Goal: Entertainment & Leisure: Consume media (video, audio)

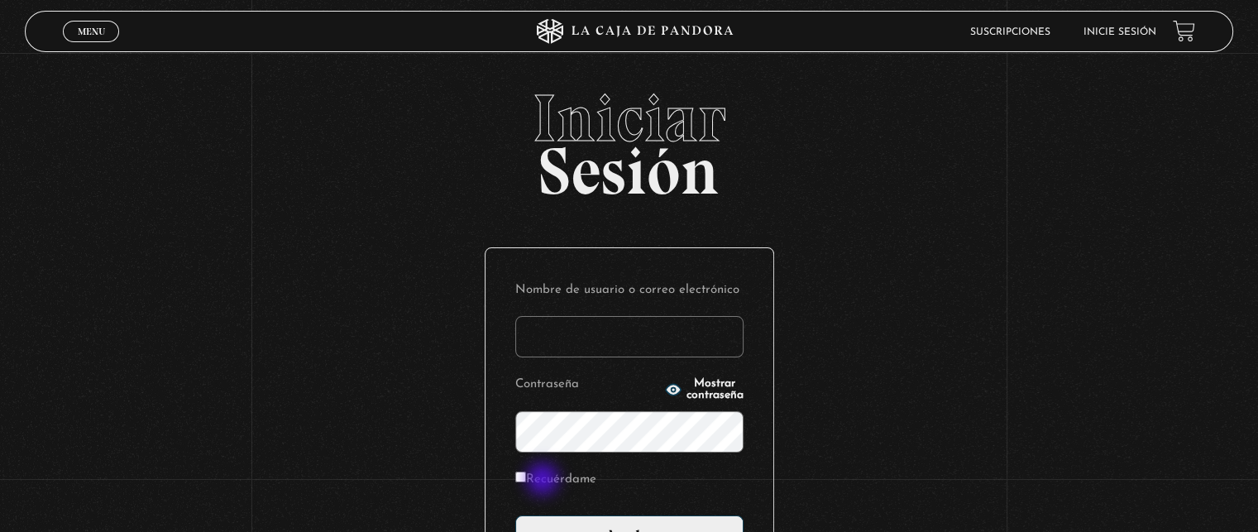
type input "[EMAIL_ADDRESS][DOMAIN_NAME]"
click at [552, 479] on label "Recuérdame" at bounding box center [555, 480] width 81 height 26
click at [526, 479] on input "Recuérdame" at bounding box center [520, 476] width 11 height 11
checkbox input "true"
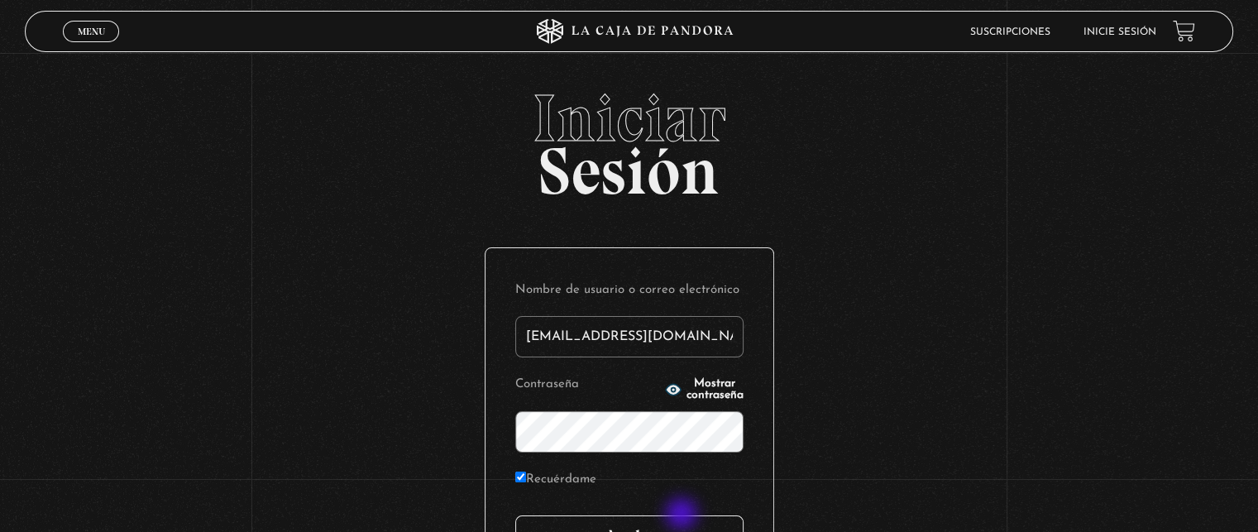
click at [683, 515] on input "Acceder" at bounding box center [629, 535] width 228 height 41
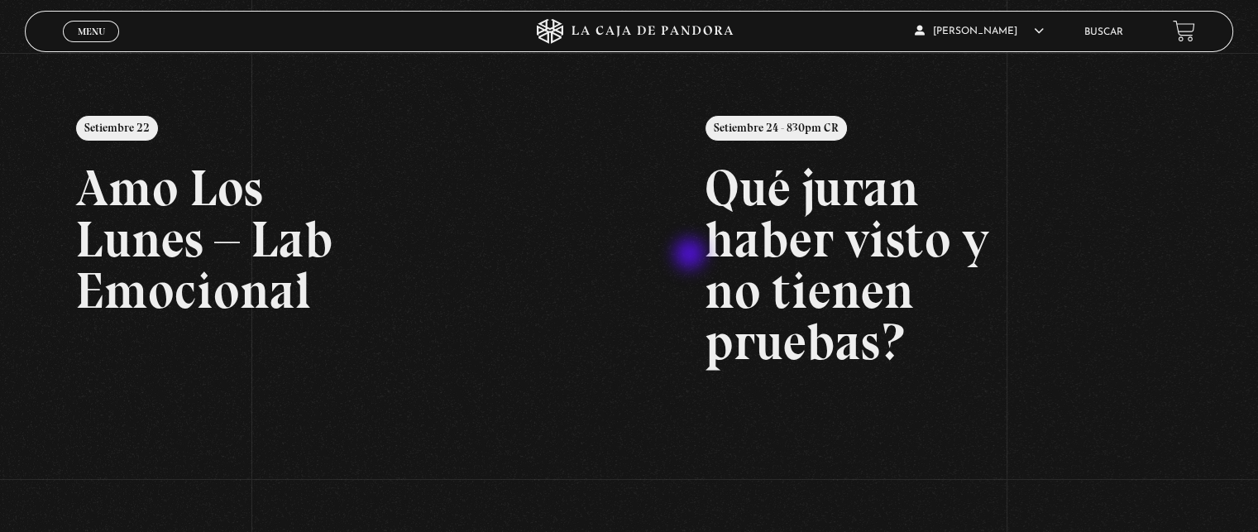
scroll to position [83, 0]
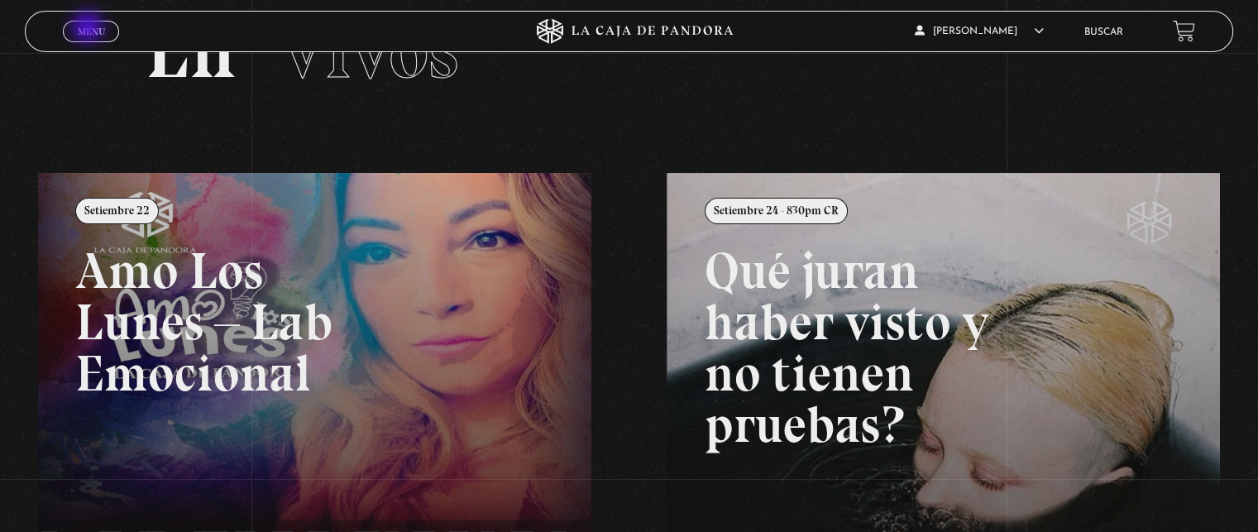
click at [89, 29] on span "Menu" at bounding box center [91, 31] width 27 height 10
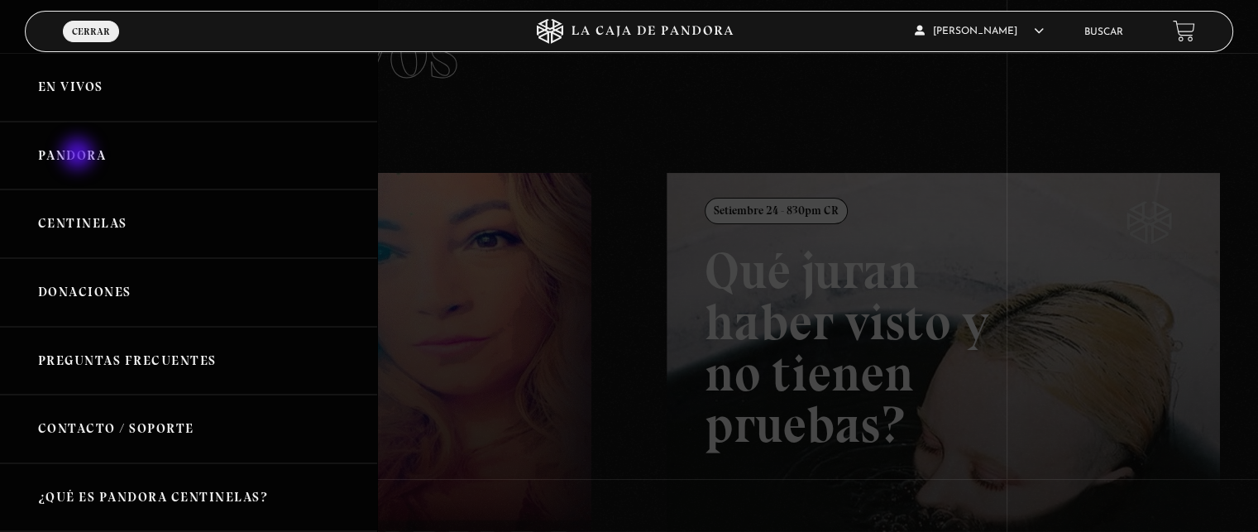
click at [79, 156] on link "Pandora" at bounding box center [188, 156] width 377 height 69
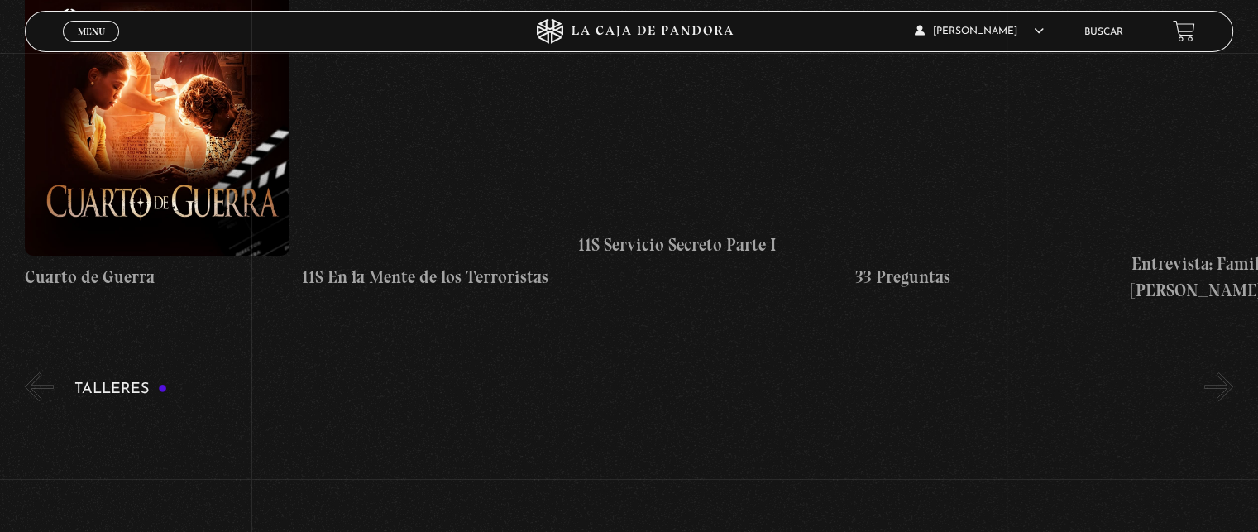
scroll to position [331, 0]
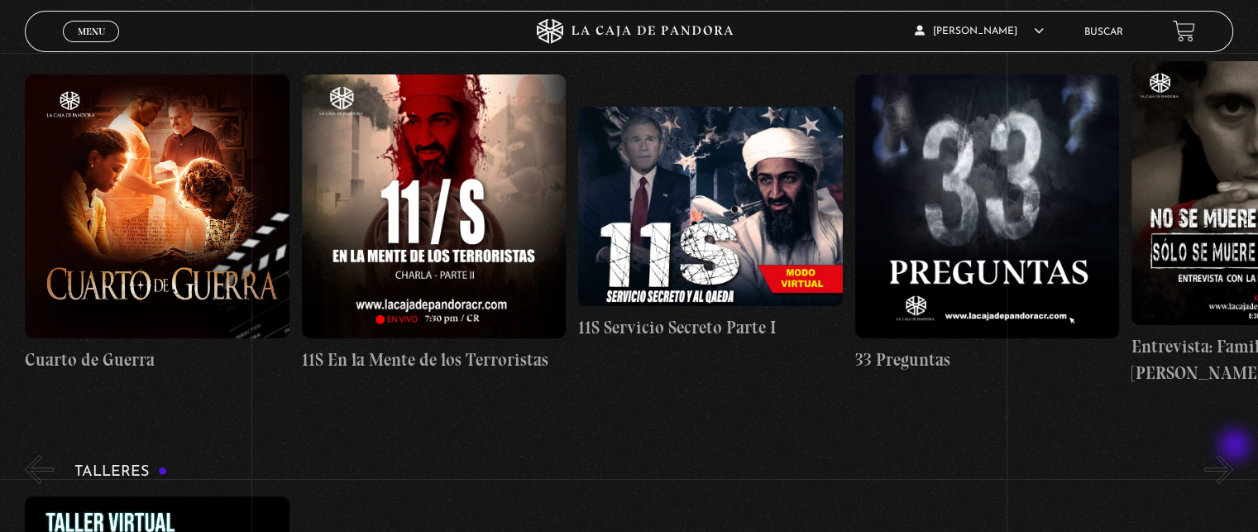
click at [1233, 455] on button "»" at bounding box center [1218, 469] width 29 height 29
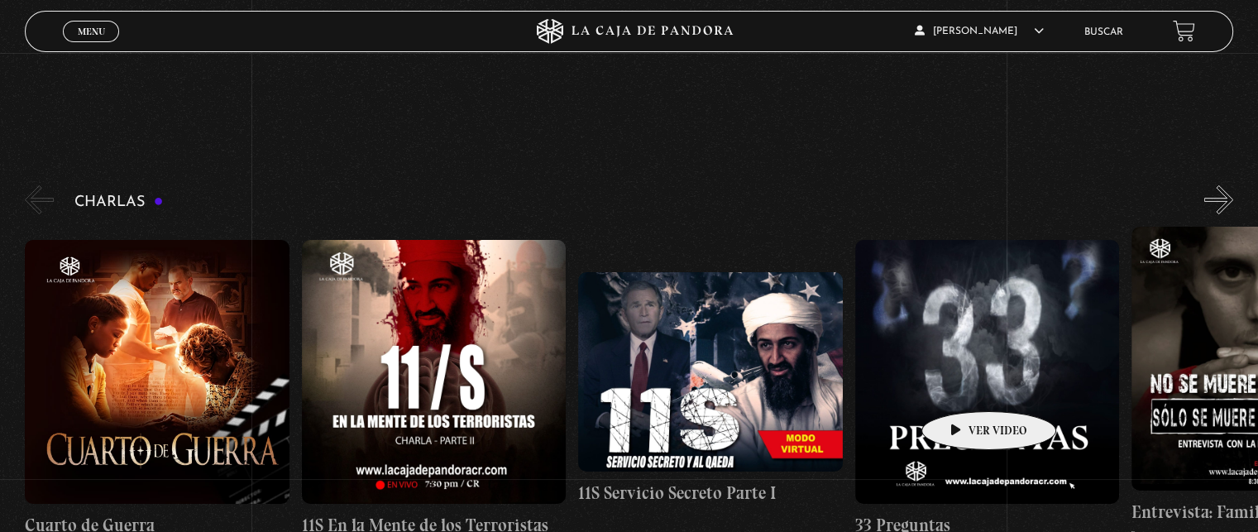
scroll to position [248, 0]
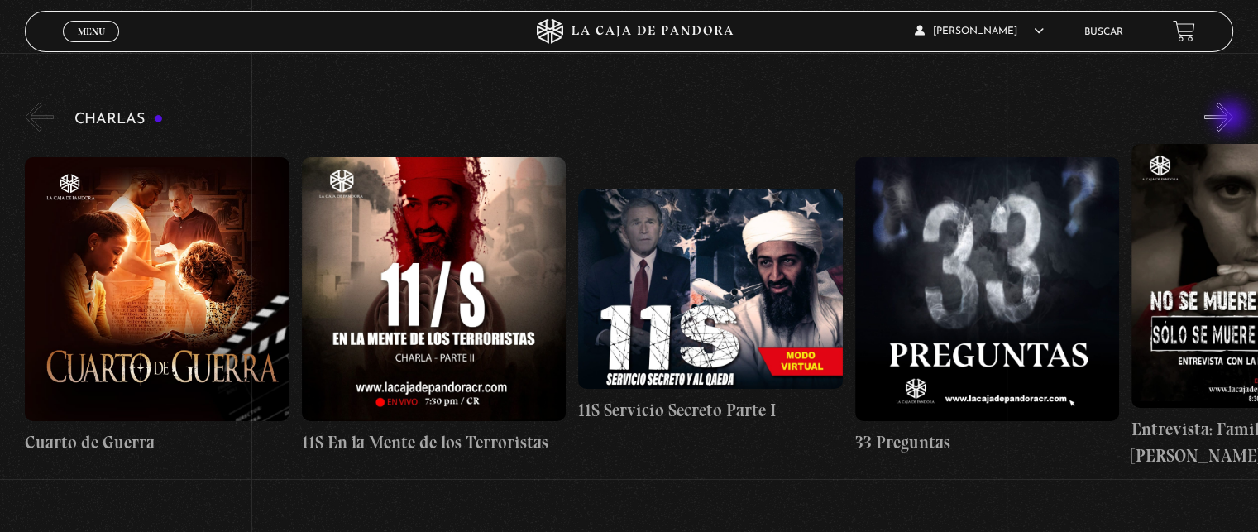
click at [1232, 118] on button "»" at bounding box center [1218, 117] width 29 height 29
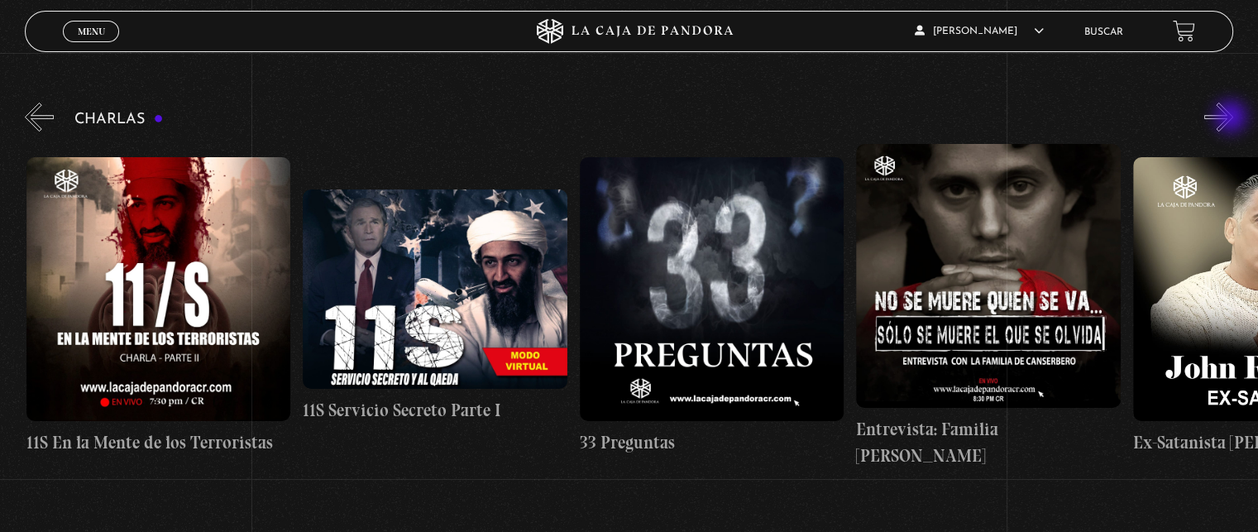
click at [1232, 118] on button "»" at bounding box center [1218, 117] width 29 height 29
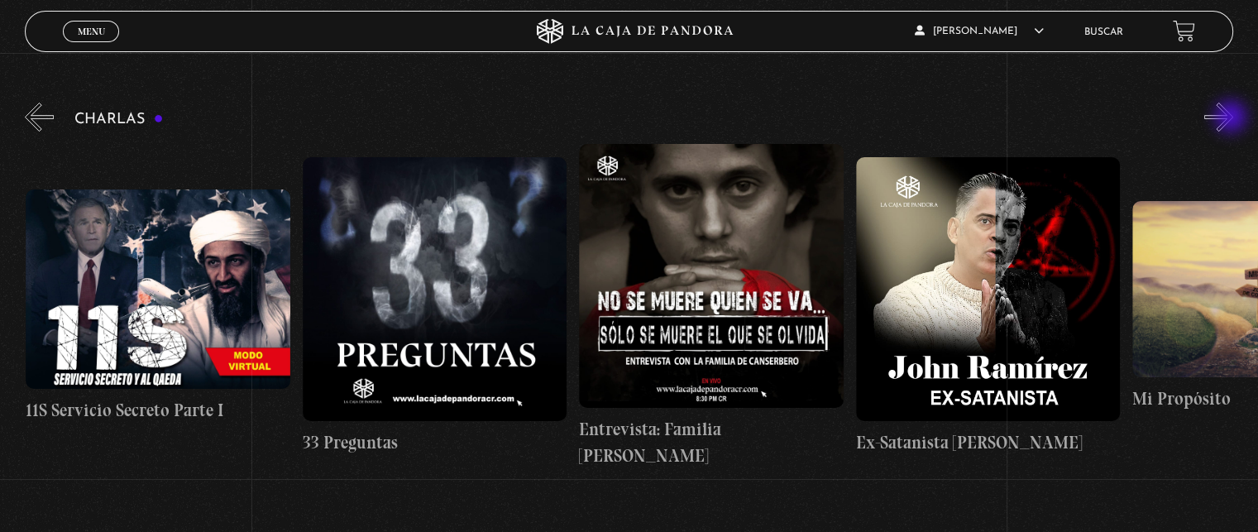
click at [1232, 118] on button "»" at bounding box center [1218, 117] width 29 height 29
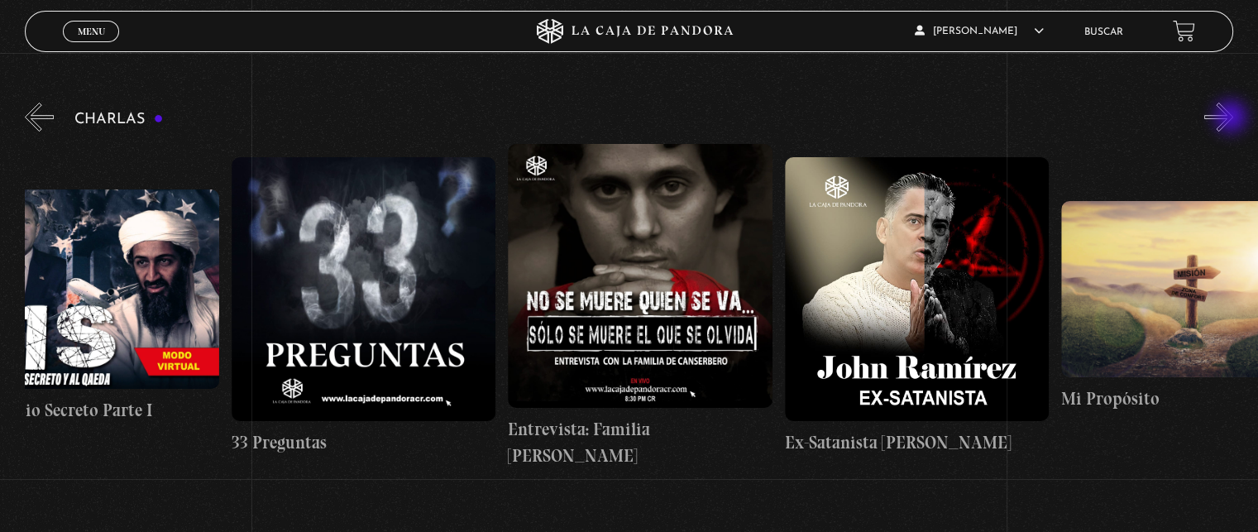
scroll to position [0, 691]
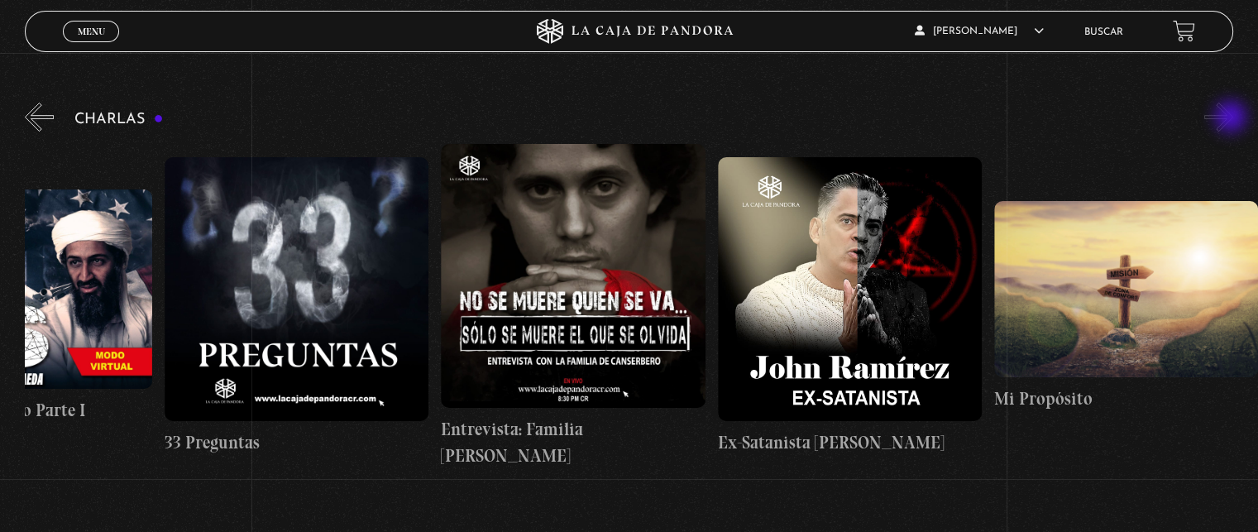
click at [1232, 118] on button "»" at bounding box center [1218, 117] width 29 height 29
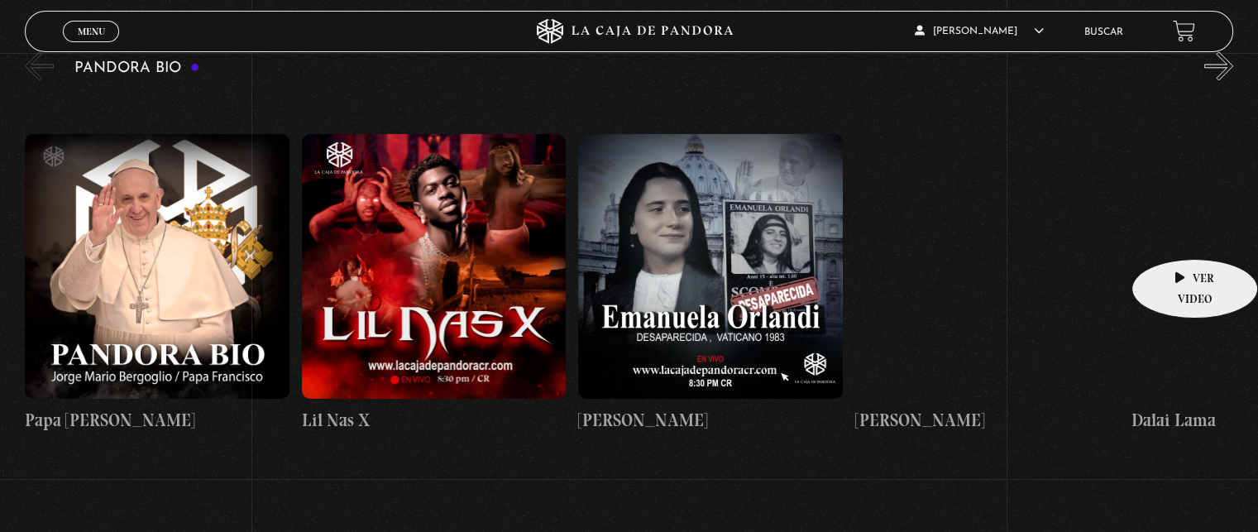
scroll to position [2564, 0]
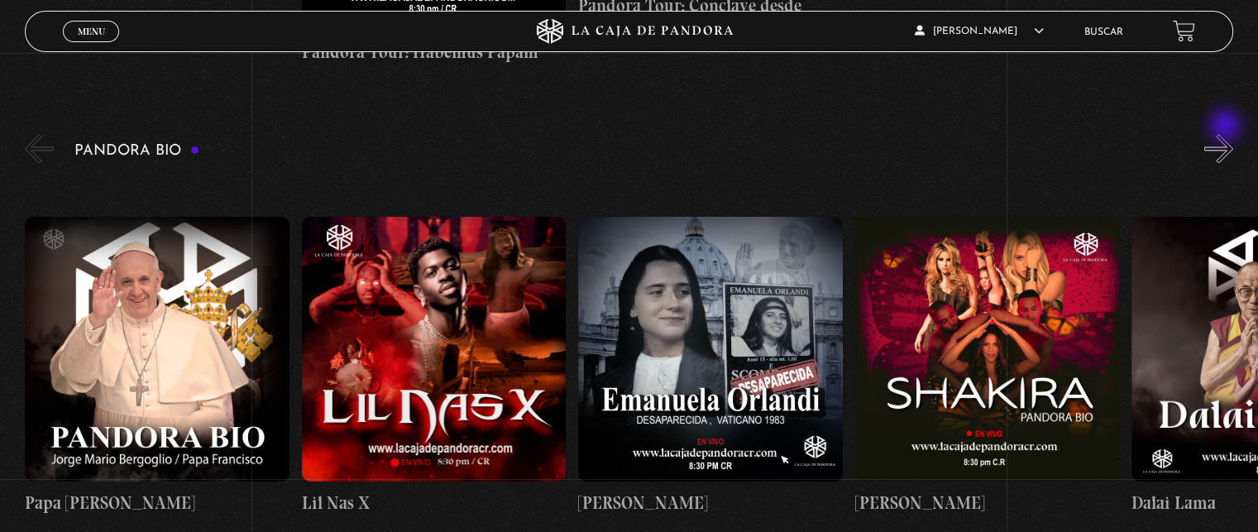
click at [1228, 134] on button "»" at bounding box center [1218, 148] width 29 height 29
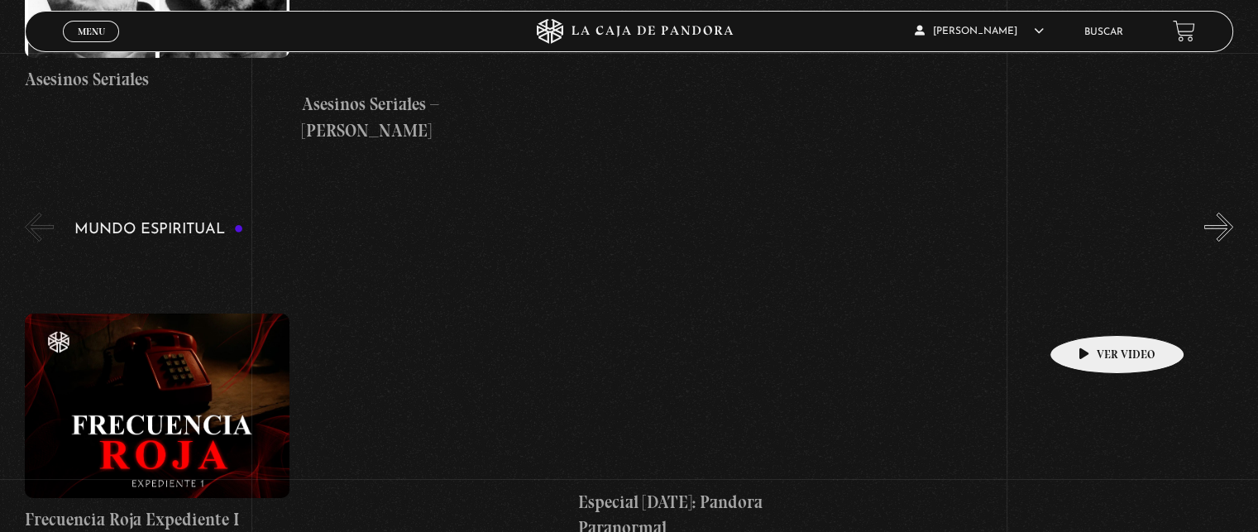
scroll to position [5873, 0]
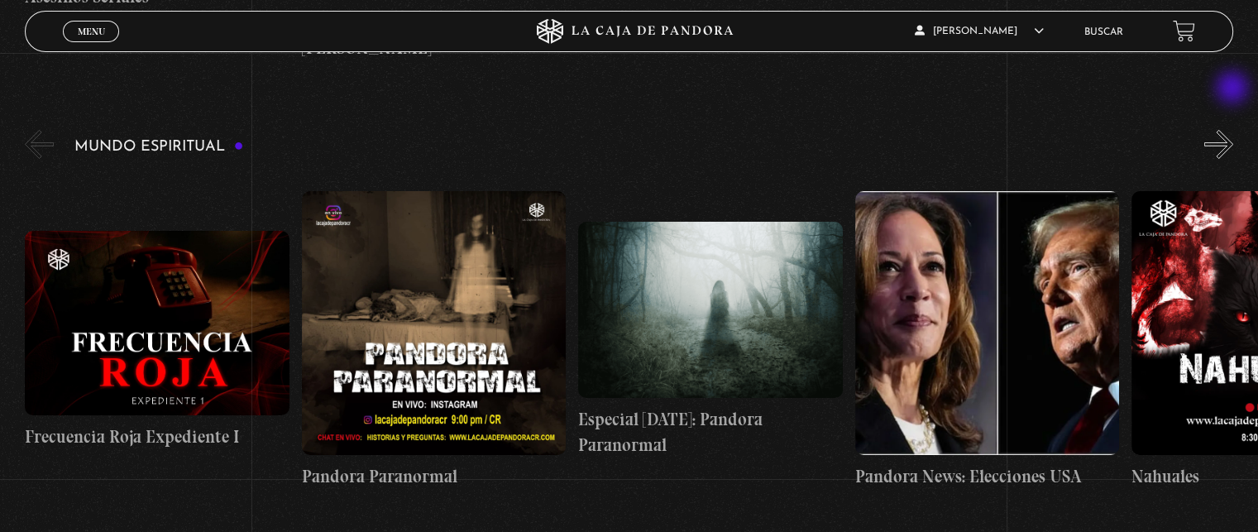
click at [1233, 130] on button "»" at bounding box center [1218, 144] width 29 height 29
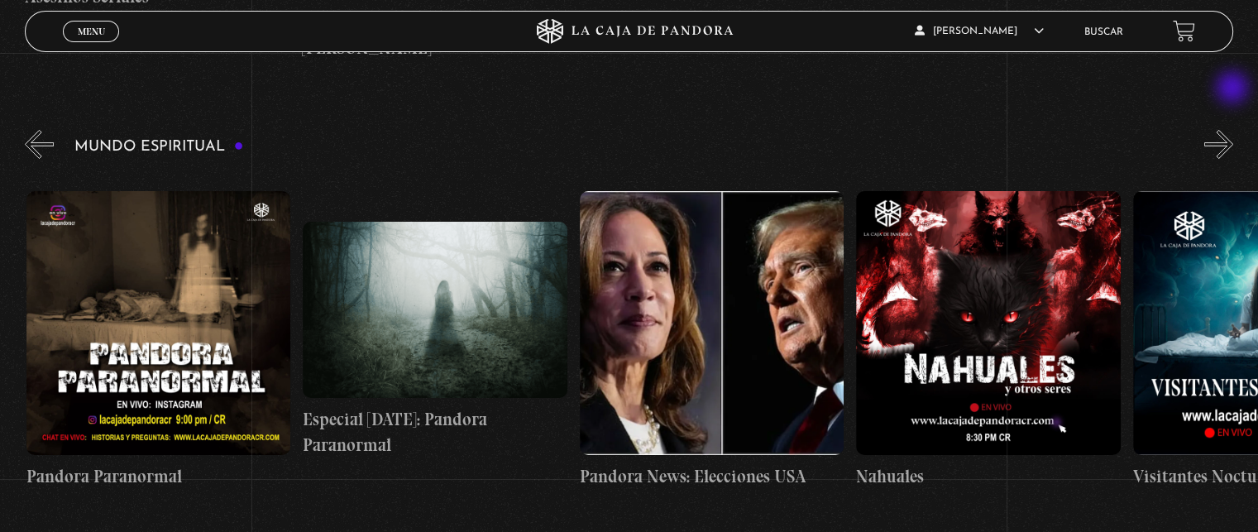
scroll to position [0, 276]
click at [1233, 130] on button "»" at bounding box center [1218, 144] width 29 height 29
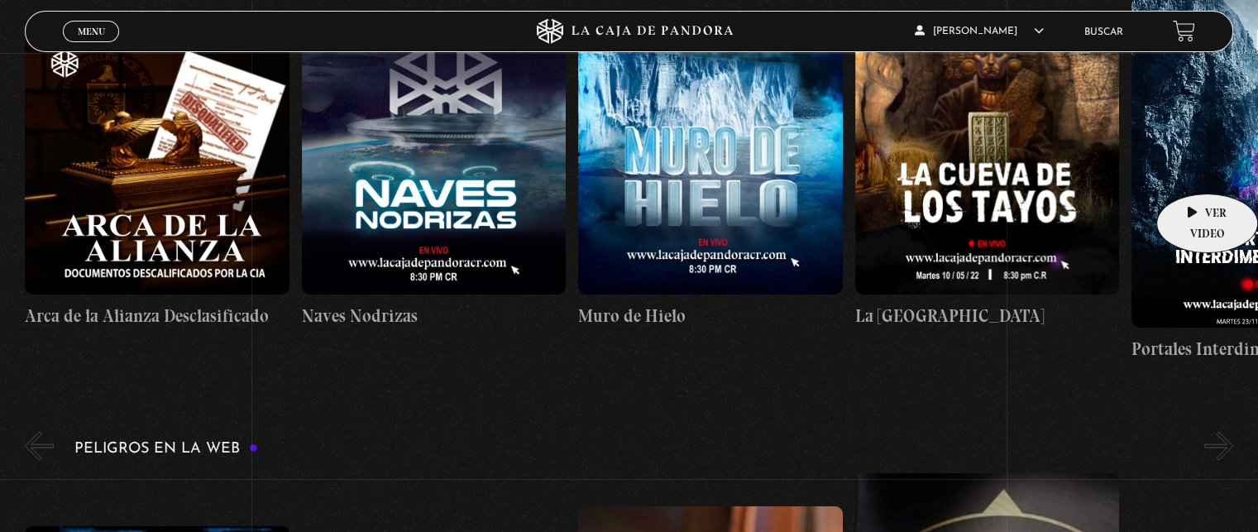
scroll to position [3557, 0]
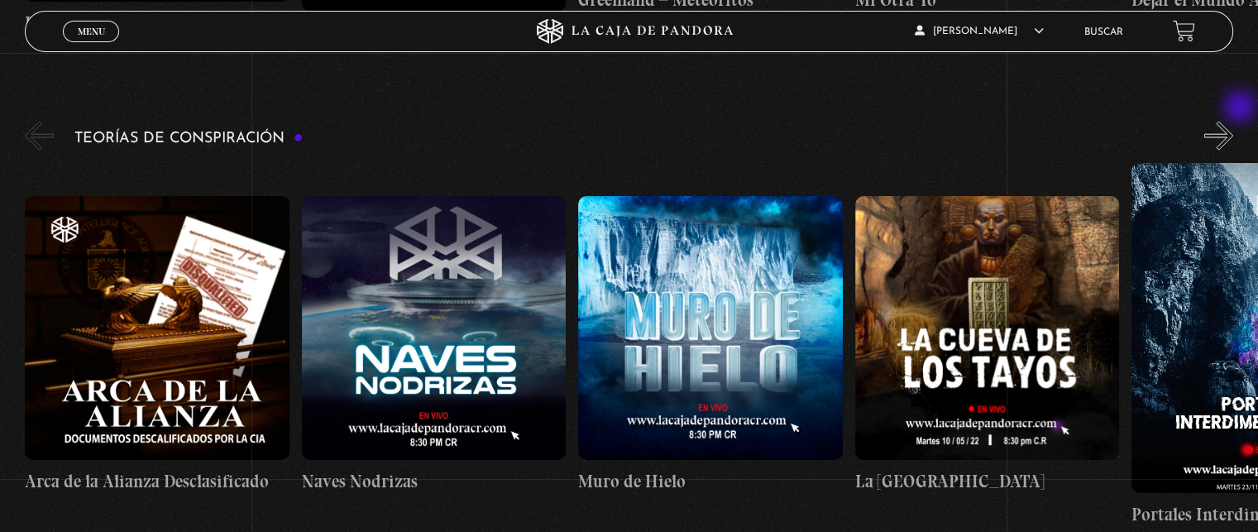
click at [1233, 122] on button "»" at bounding box center [1218, 136] width 29 height 29
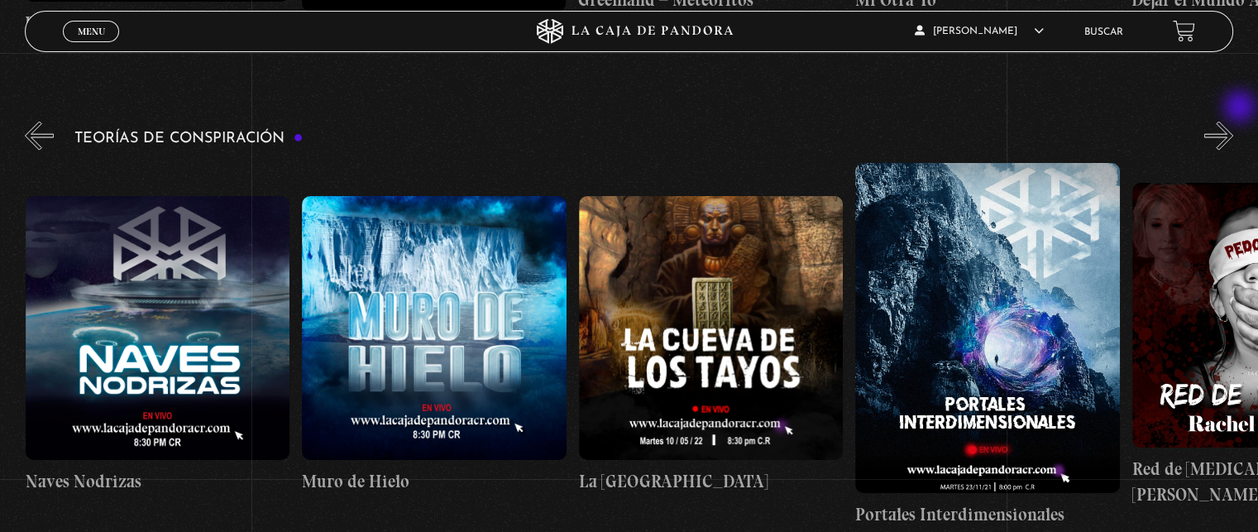
click at [1233, 122] on button "»" at bounding box center [1218, 136] width 29 height 29
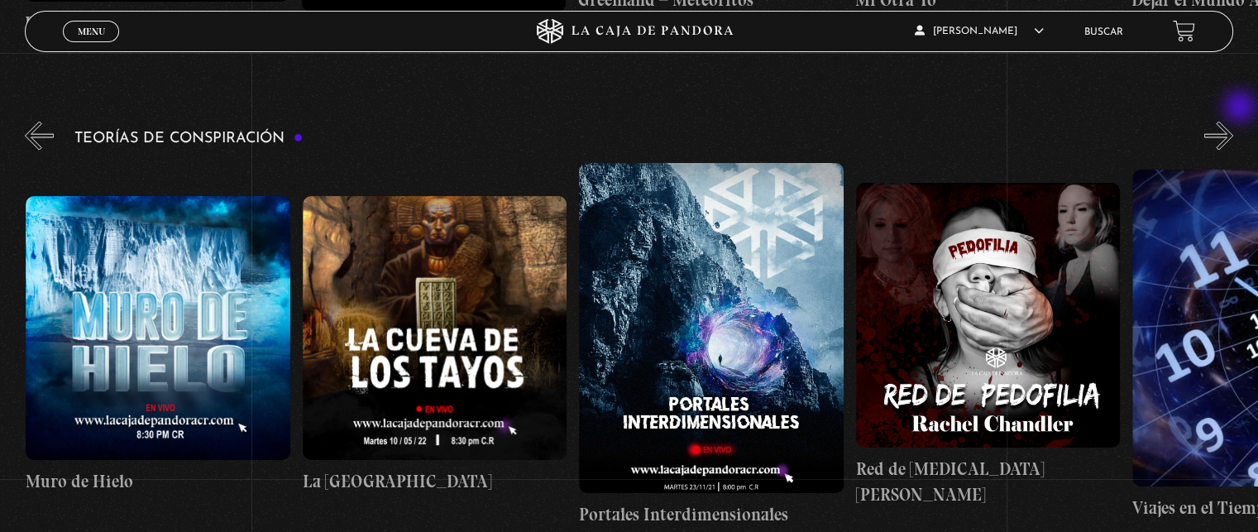
click at [1233, 122] on button "»" at bounding box center [1218, 136] width 29 height 29
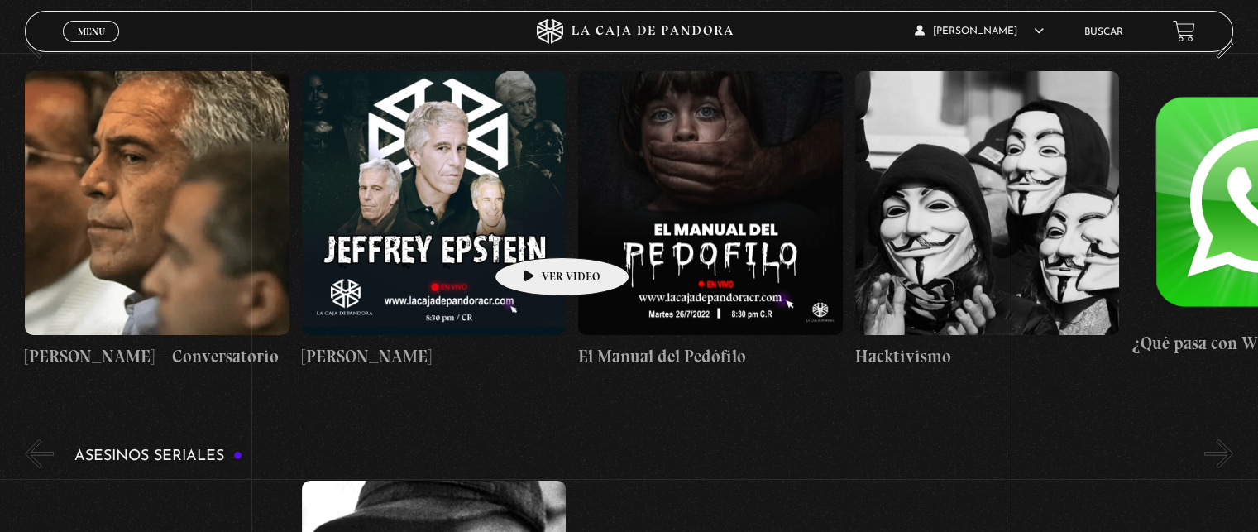
scroll to position [5046, 0]
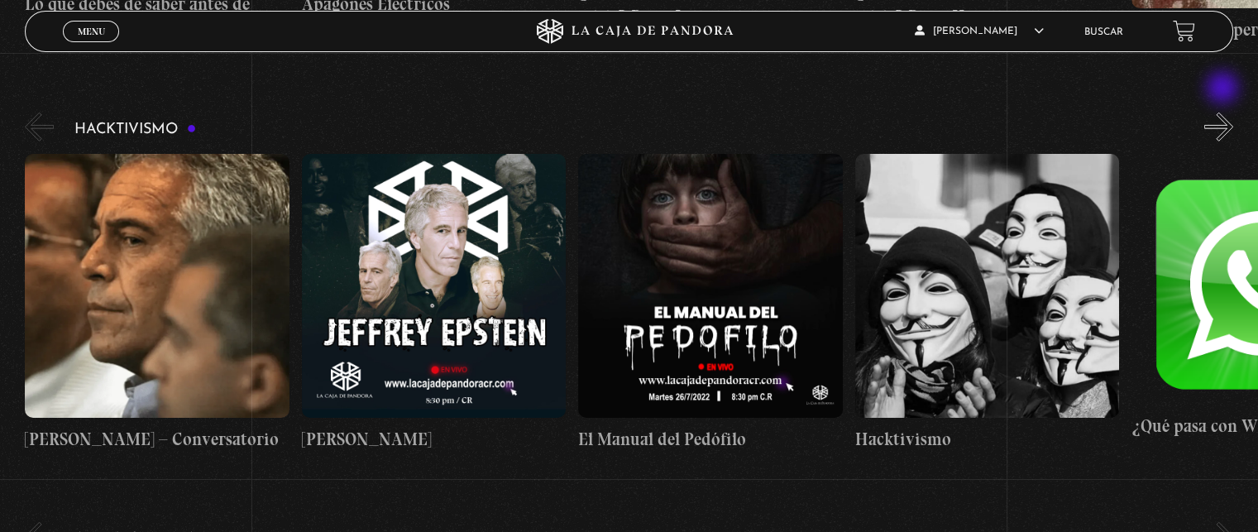
click at [1224, 112] on button "»" at bounding box center [1218, 126] width 29 height 29
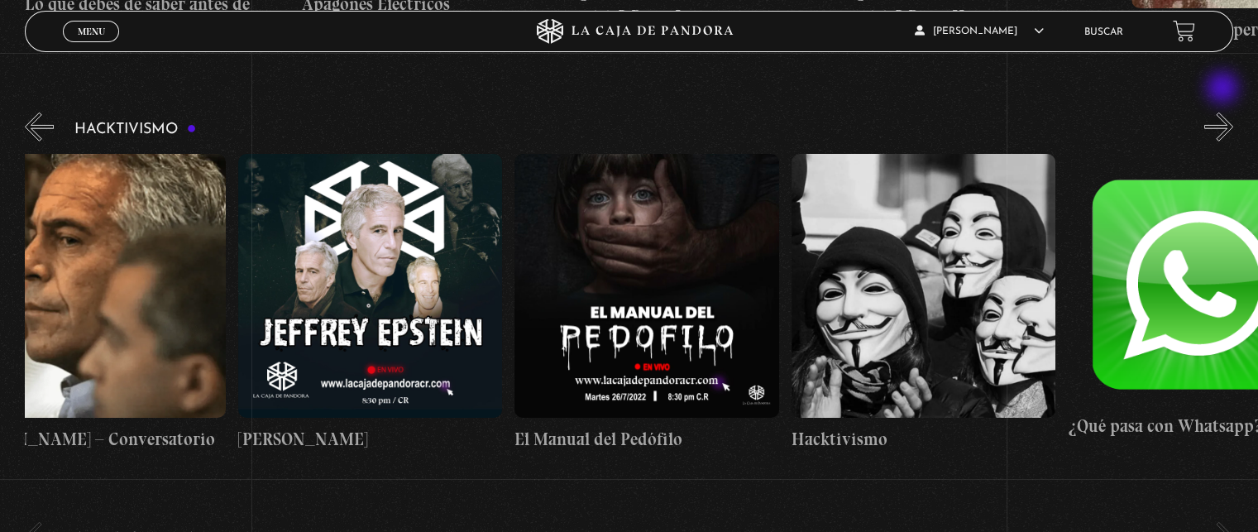
click at [1224, 112] on button "»" at bounding box center [1218, 126] width 29 height 29
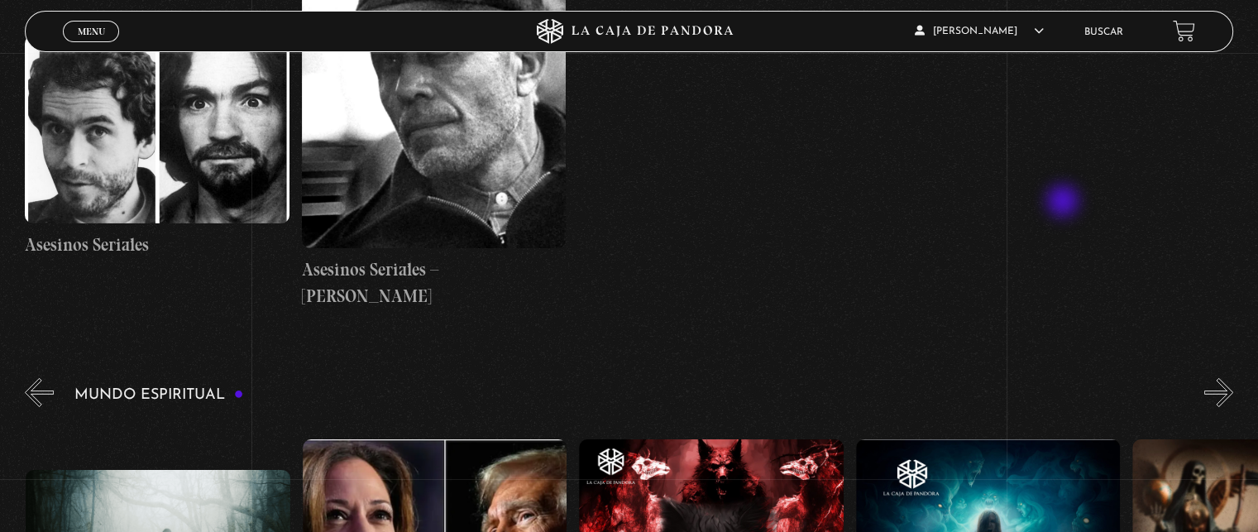
scroll to position [5873, 0]
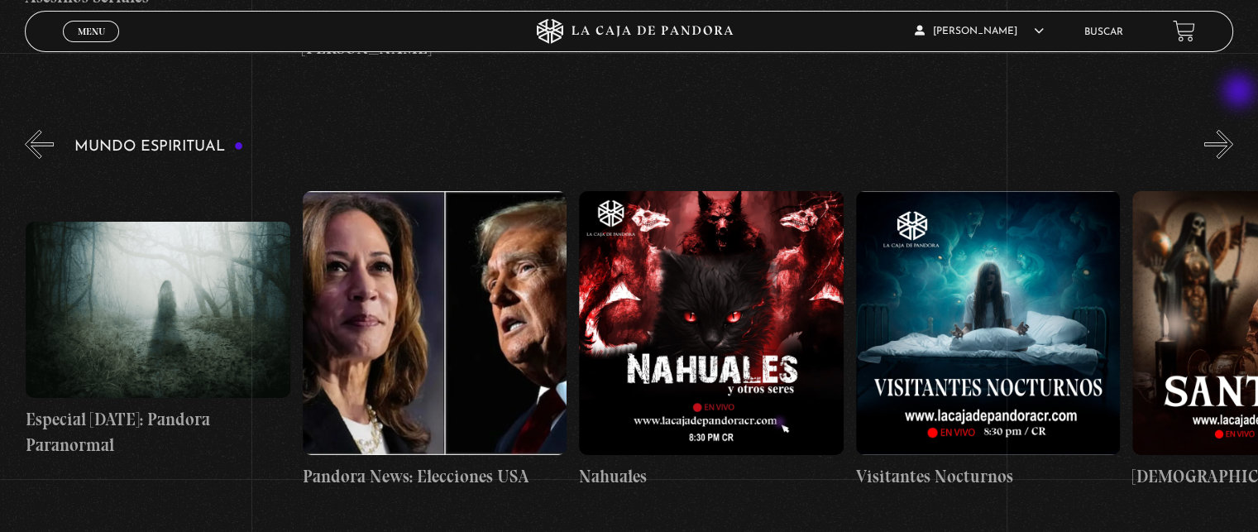
click at [1233, 130] on button "»" at bounding box center [1218, 144] width 29 height 29
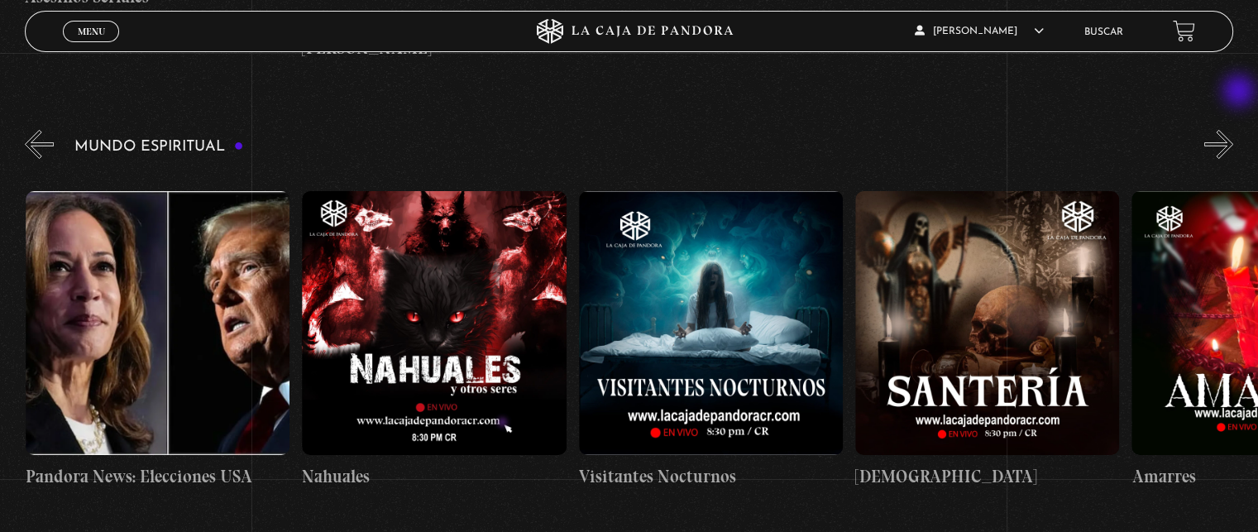
click at [1233, 130] on button "»" at bounding box center [1218, 144] width 29 height 29
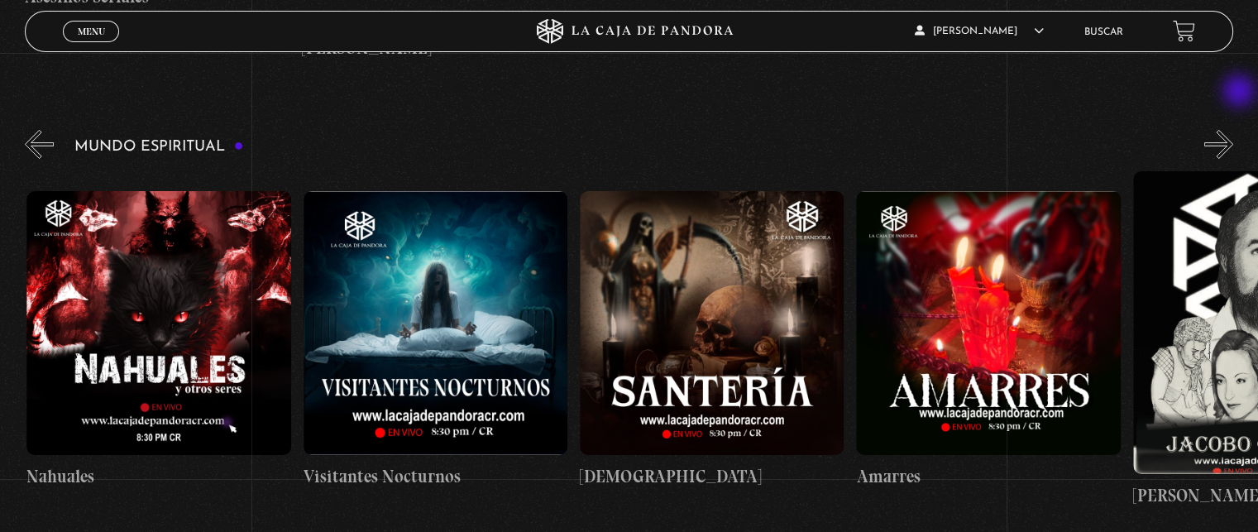
click at [1233, 130] on button "»" at bounding box center [1218, 144] width 29 height 29
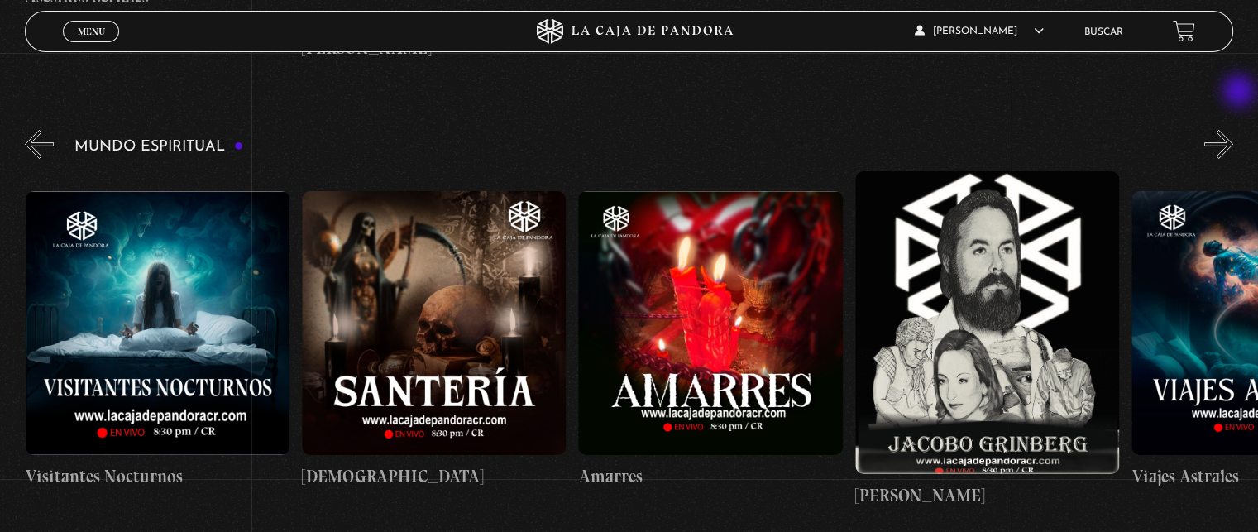
click at [1233, 130] on button "»" at bounding box center [1218, 144] width 29 height 29
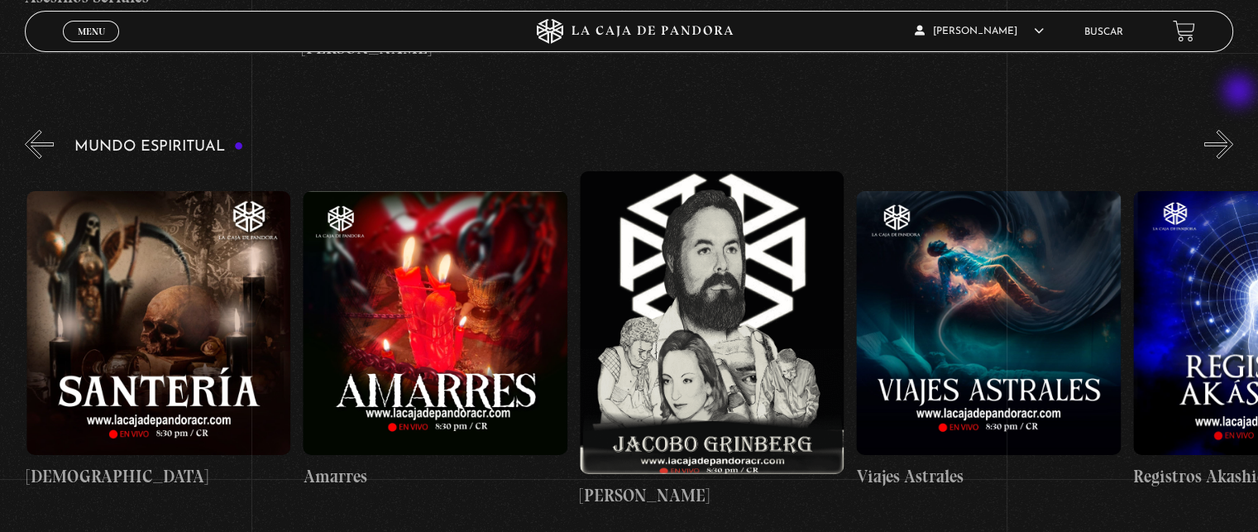
scroll to position [0, 1659]
click at [1233, 130] on button "»" at bounding box center [1218, 144] width 29 height 29
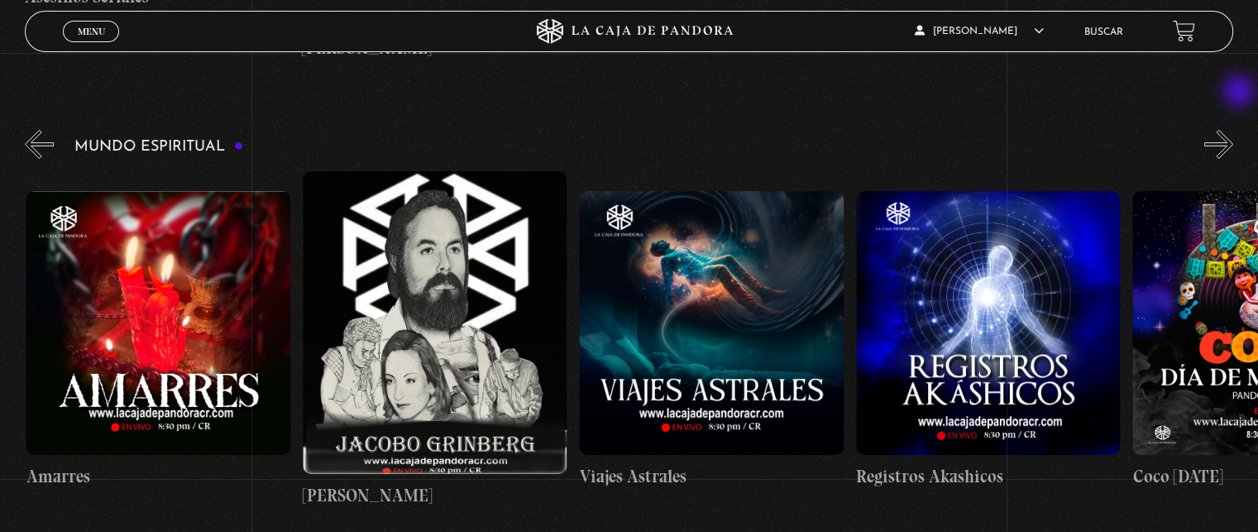
click at [1233, 130] on button "»" at bounding box center [1218, 144] width 29 height 29
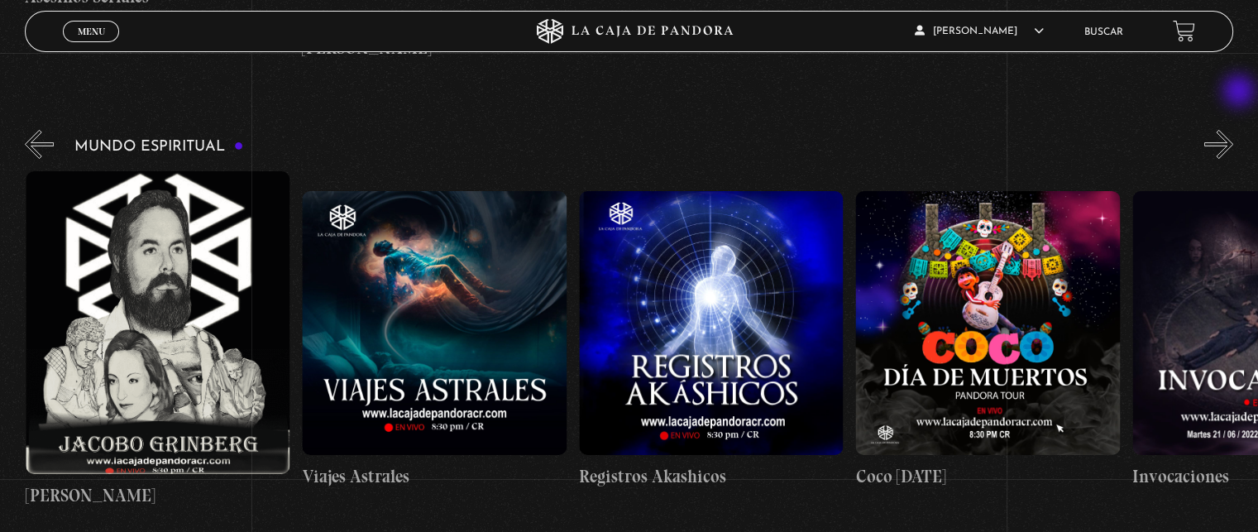
click at [1233, 130] on button "»" at bounding box center [1218, 144] width 29 height 29
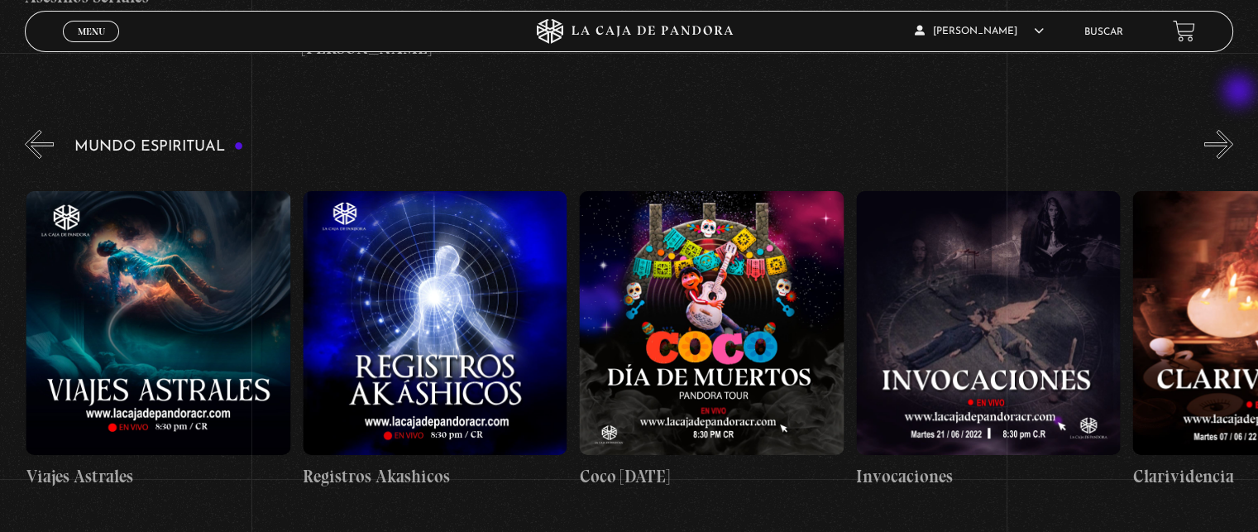
scroll to position [0, 2490]
click at [1232, 130] on button "»" at bounding box center [1218, 144] width 29 height 29
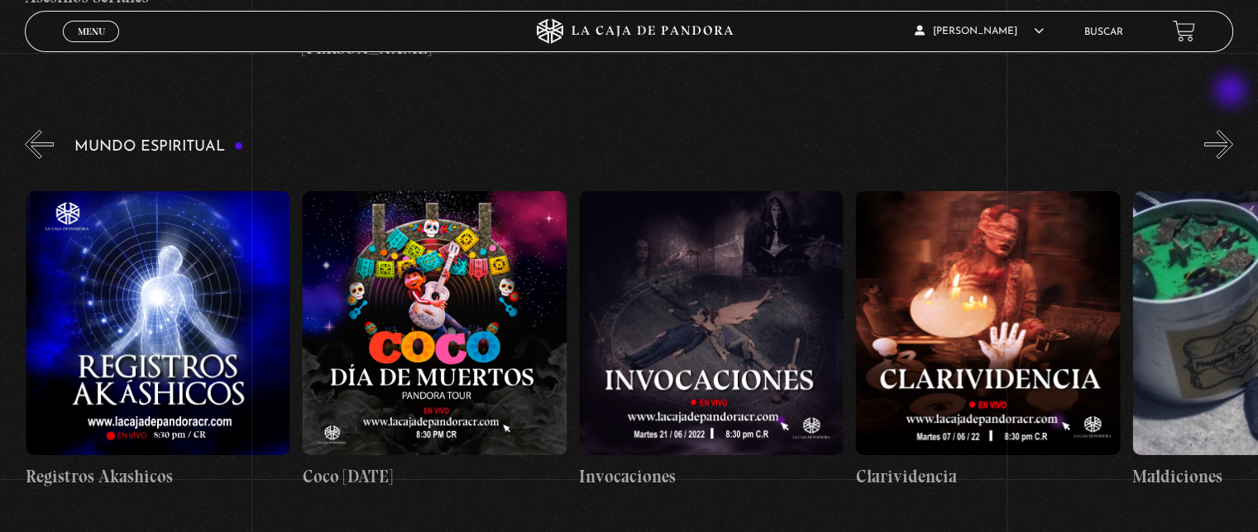
click at [1232, 130] on button "»" at bounding box center [1218, 144] width 29 height 29
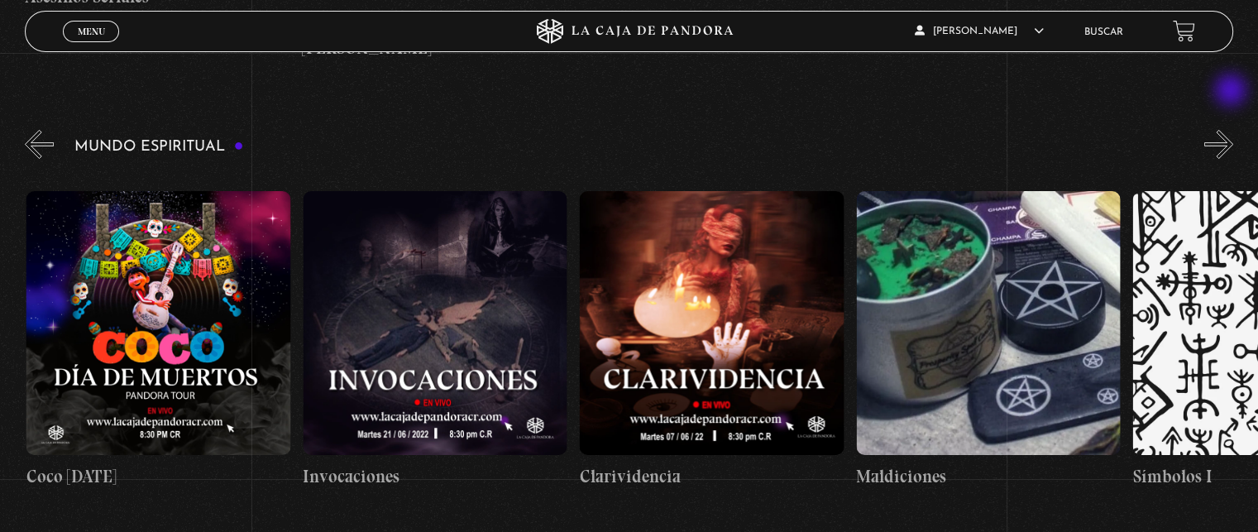
click at [1232, 130] on button "»" at bounding box center [1218, 144] width 29 height 29
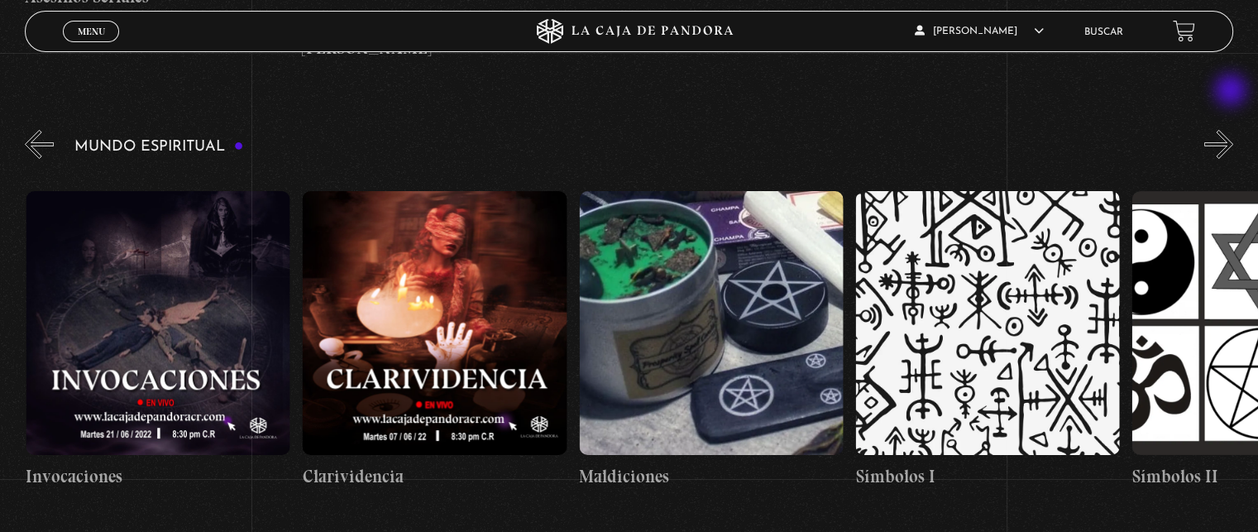
click at [1232, 130] on button "»" at bounding box center [1218, 144] width 29 height 29
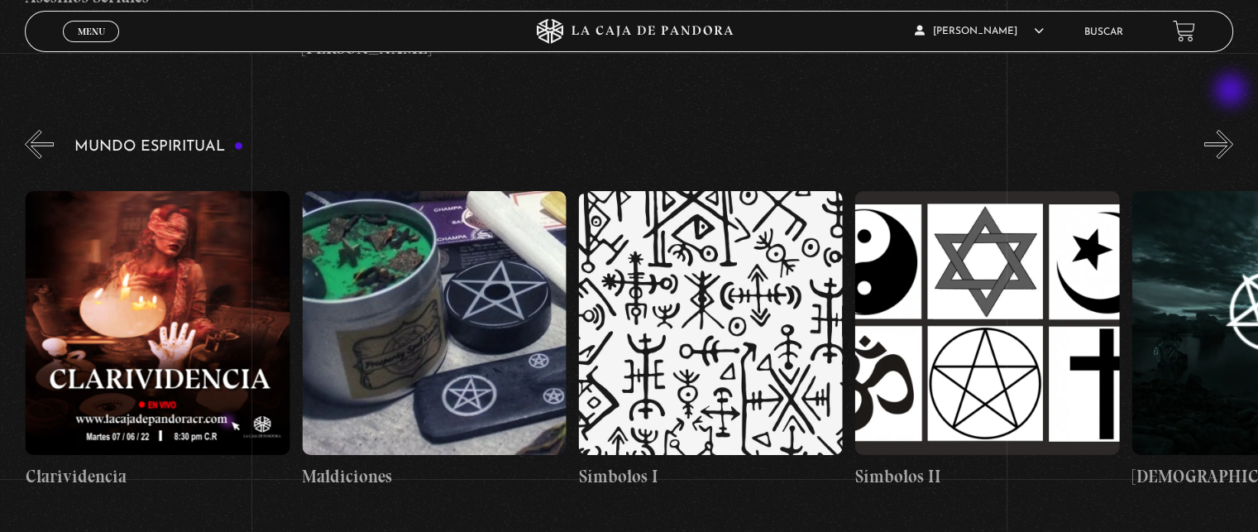
click at [1232, 130] on button "»" at bounding box center [1218, 144] width 29 height 29
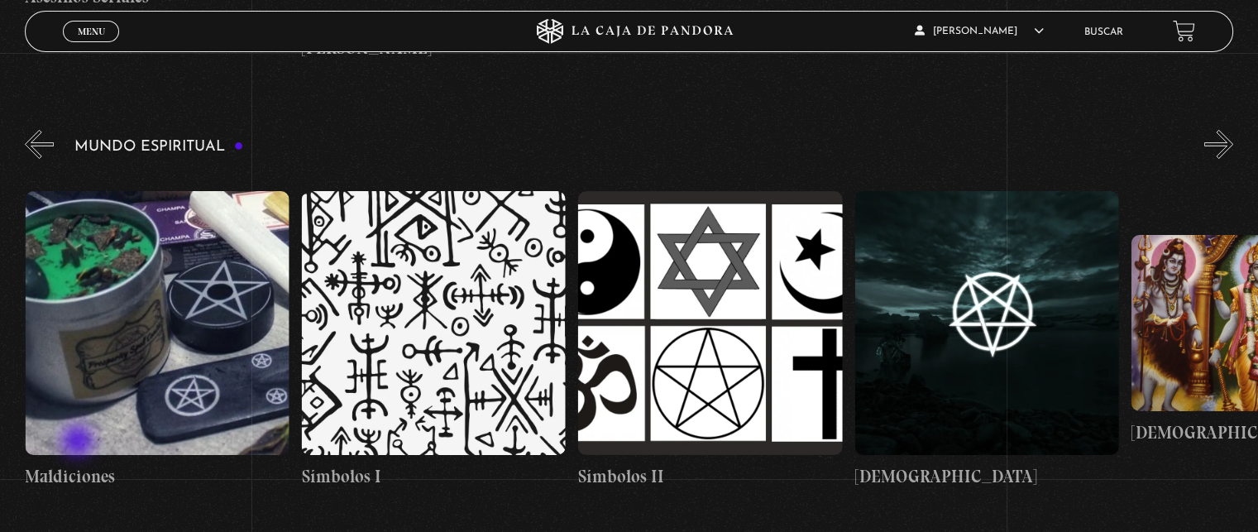
scroll to position [5956, 0]
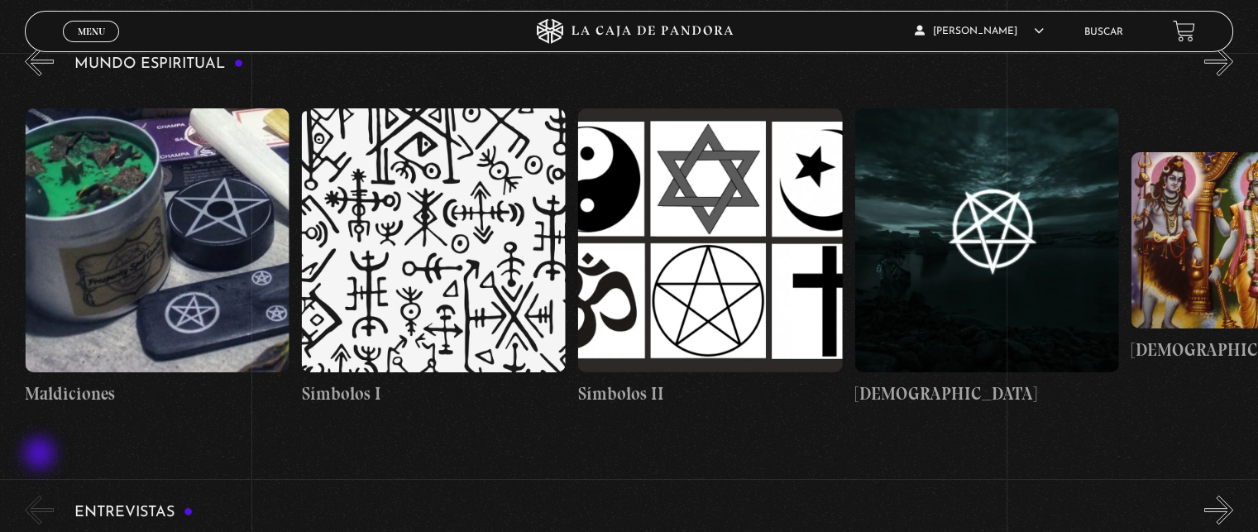
click at [40, 495] on button "«" at bounding box center [39, 509] width 29 height 29
click at [36, 495] on button "«" at bounding box center [39, 509] width 29 height 29
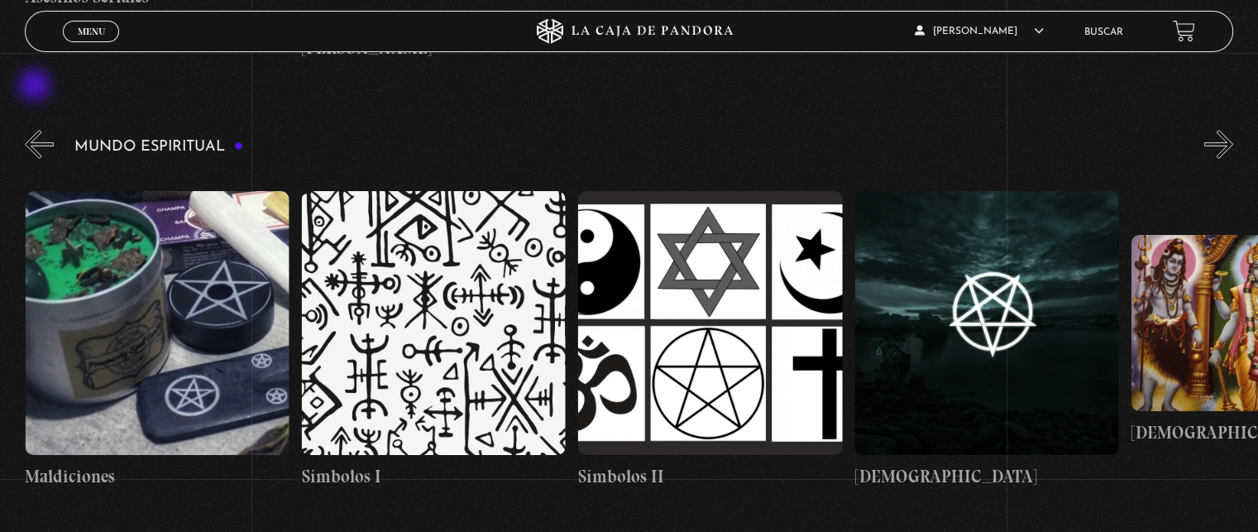
click at [36, 130] on button "«" at bounding box center [39, 144] width 29 height 29
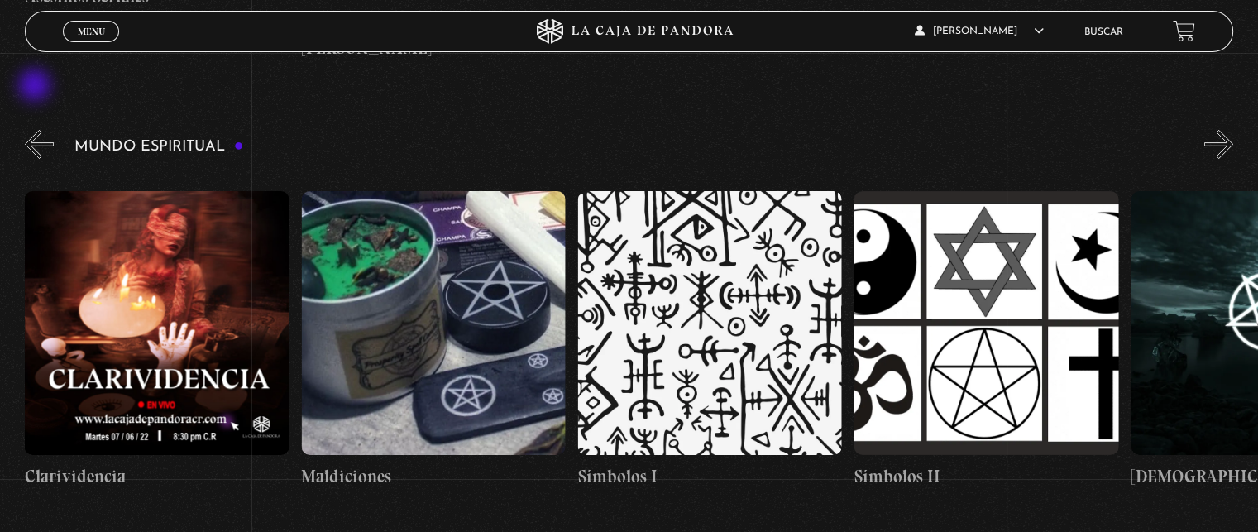
click at [36, 130] on button "«" at bounding box center [39, 144] width 29 height 29
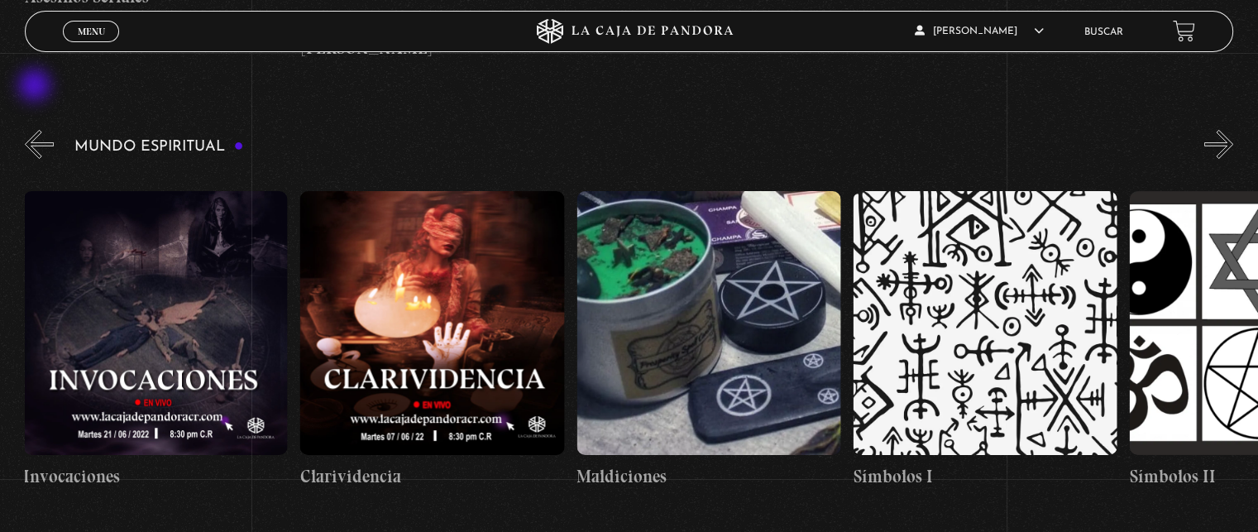
click at [36, 130] on button "«" at bounding box center [39, 144] width 29 height 29
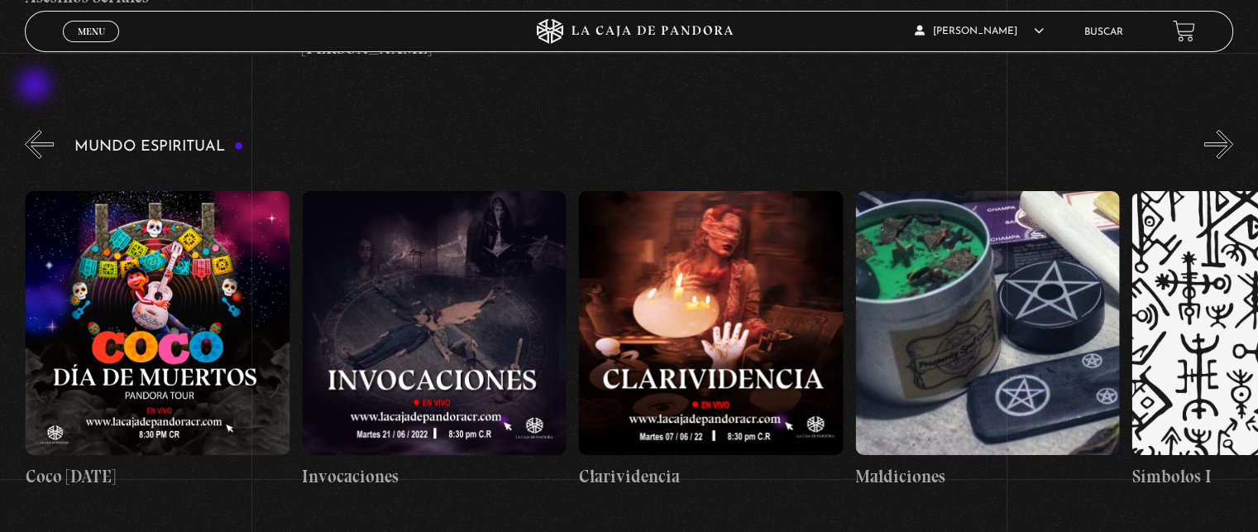
click at [36, 130] on button "«" at bounding box center [39, 144] width 29 height 29
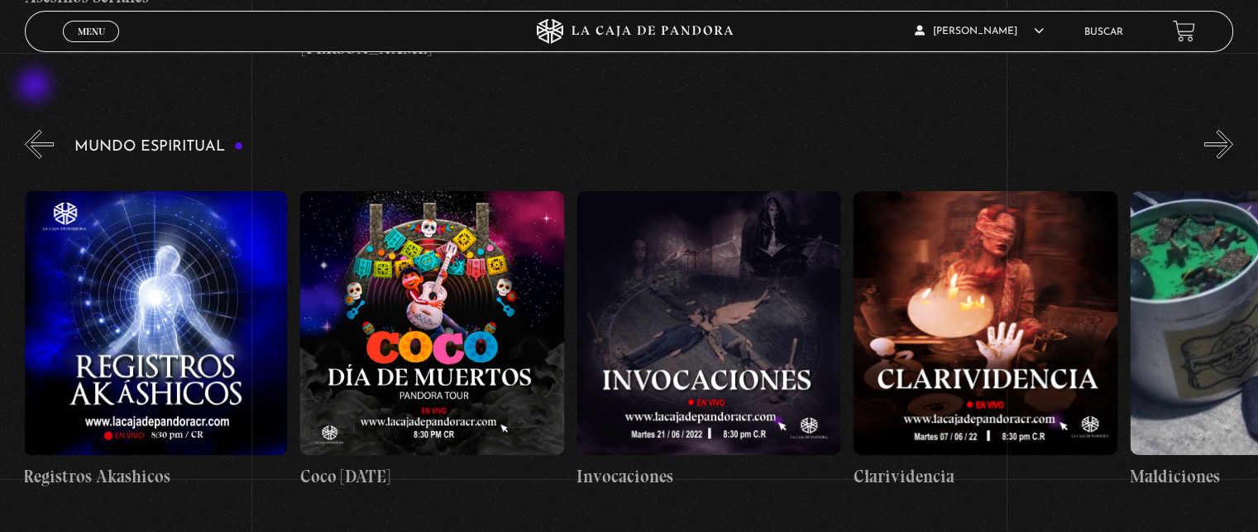
scroll to position [0, 2766]
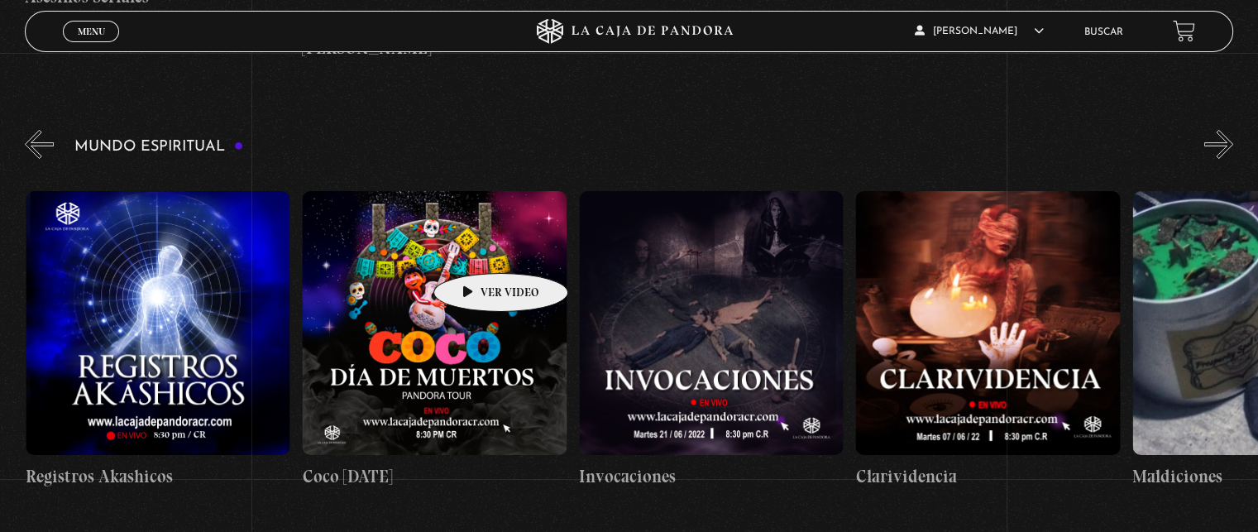
click at [475, 248] on figure at bounding box center [434, 323] width 264 height 264
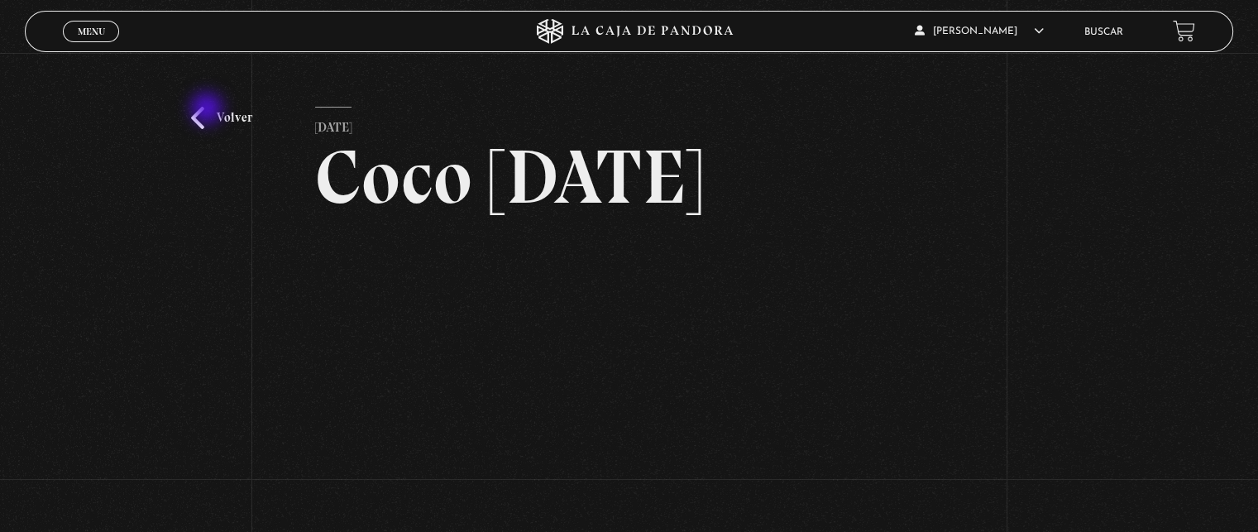
click at [206, 110] on link "Volver" at bounding box center [221, 118] width 61 height 22
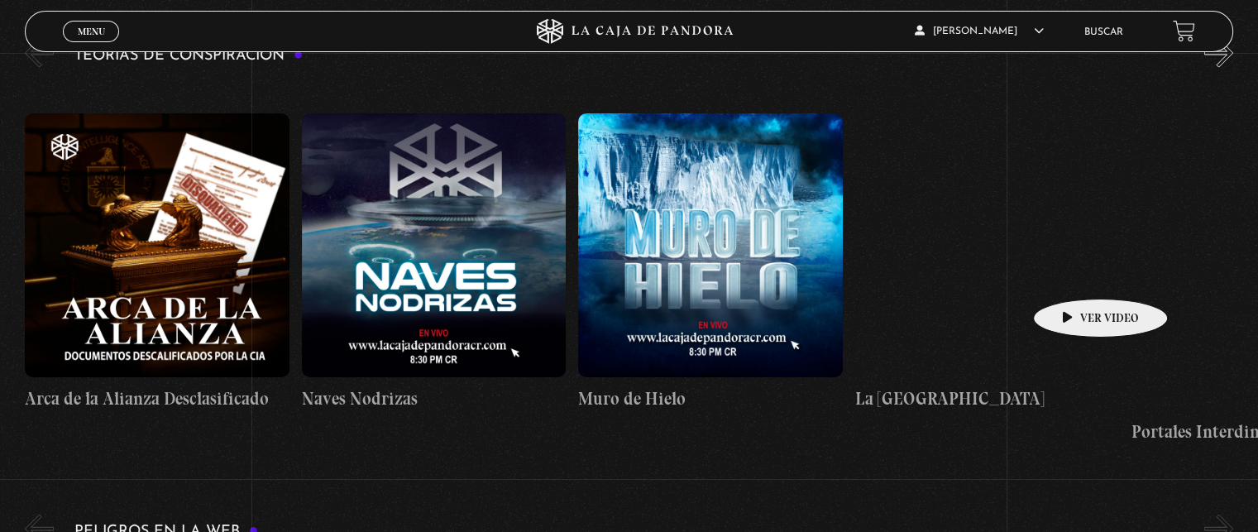
scroll to position [3557, 0]
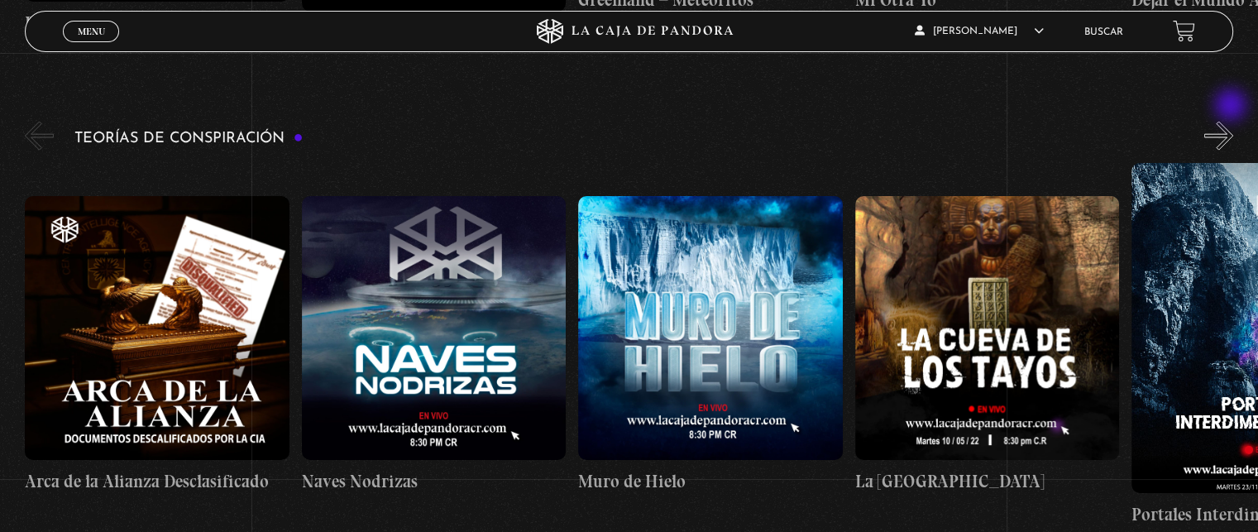
click at [1232, 122] on button "»" at bounding box center [1218, 136] width 29 height 29
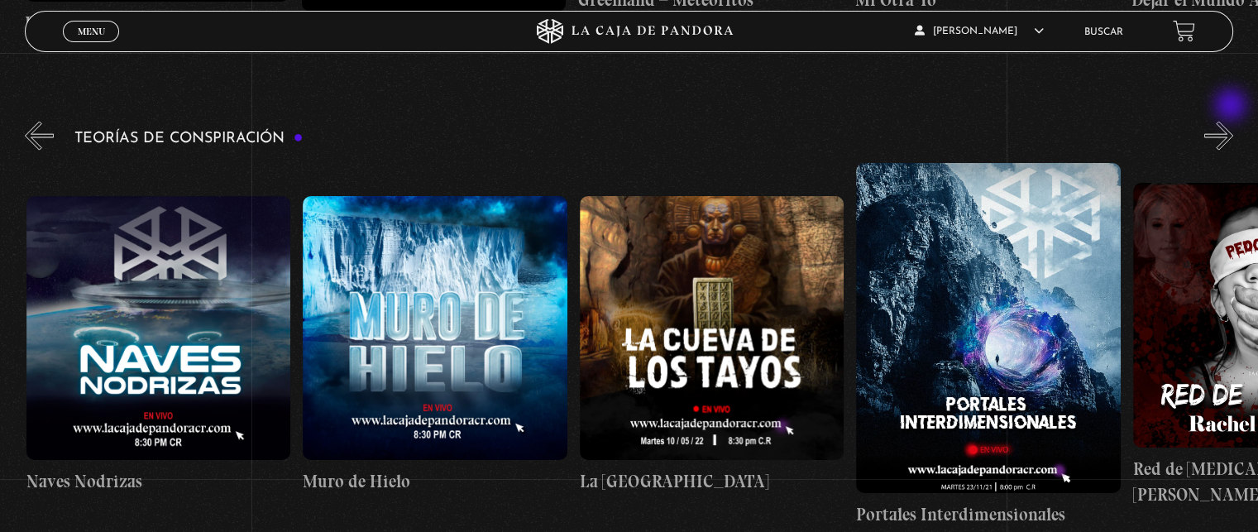
click at [1232, 122] on button "»" at bounding box center [1218, 136] width 29 height 29
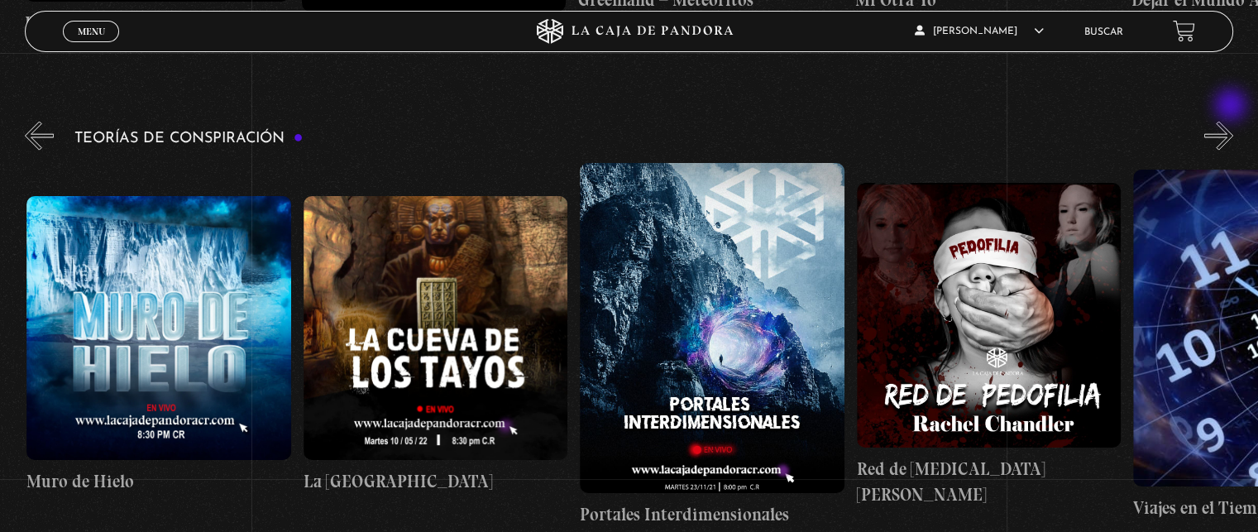
click at [1232, 122] on button "»" at bounding box center [1218, 136] width 29 height 29
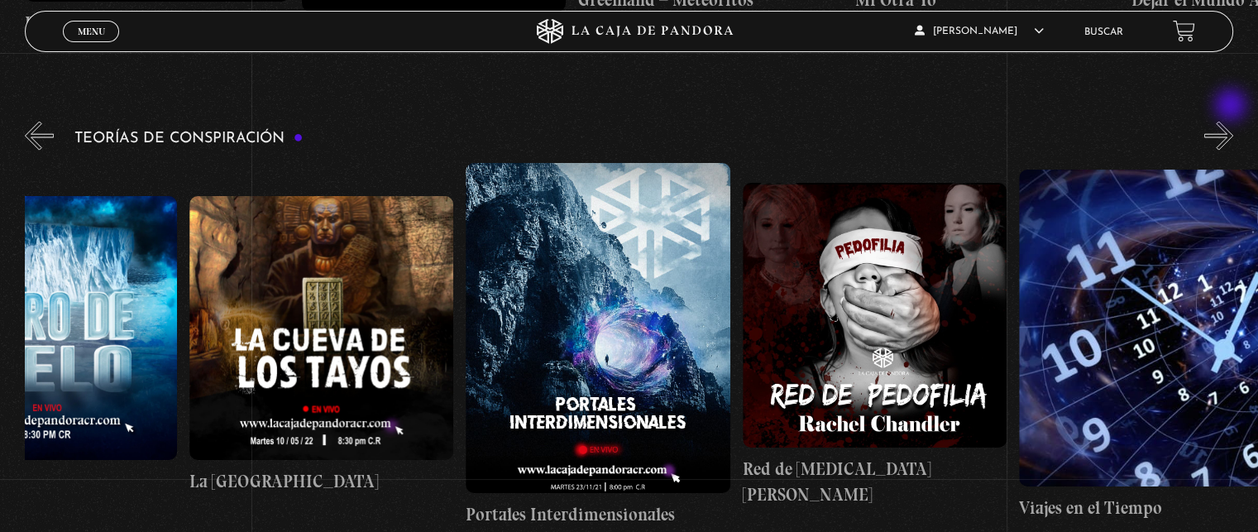
scroll to position [0, 691]
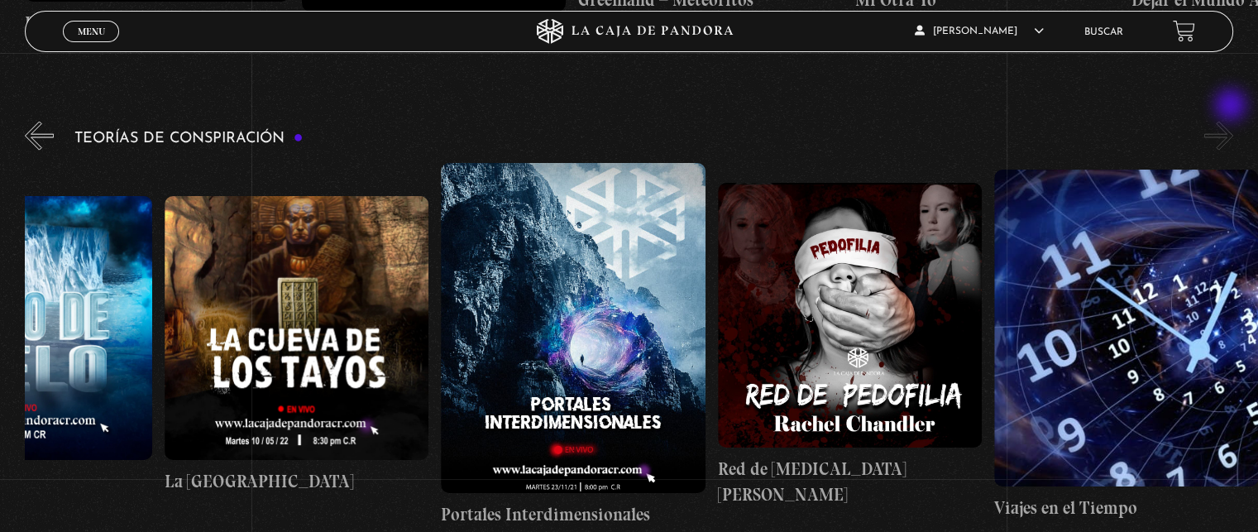
click at [1232, 122] on button "»" at bounding box center [1218, 136] width 29 height 29
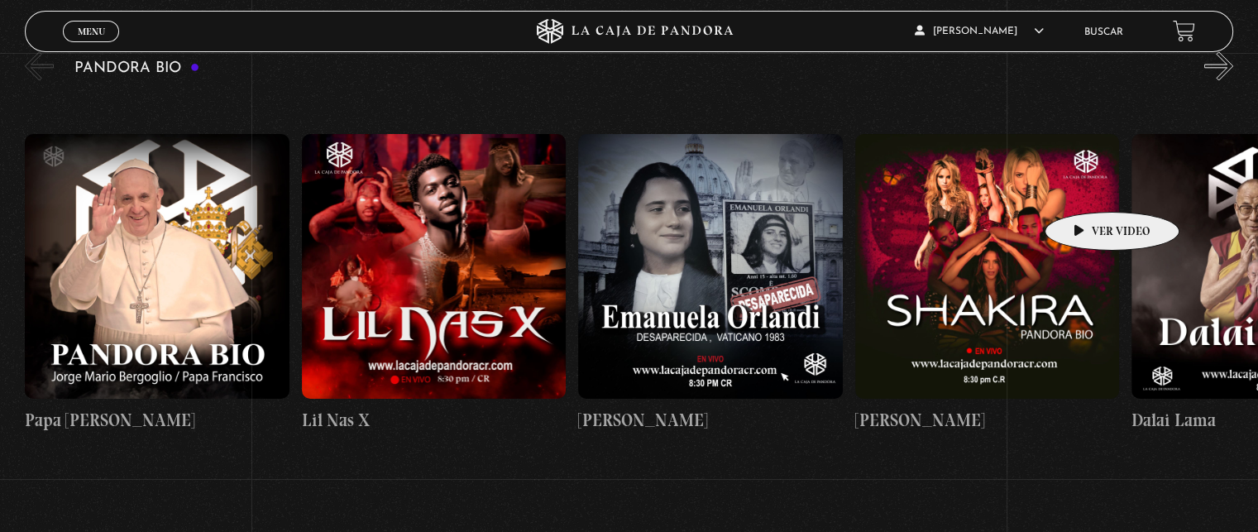
scroll to position [2564, 0]
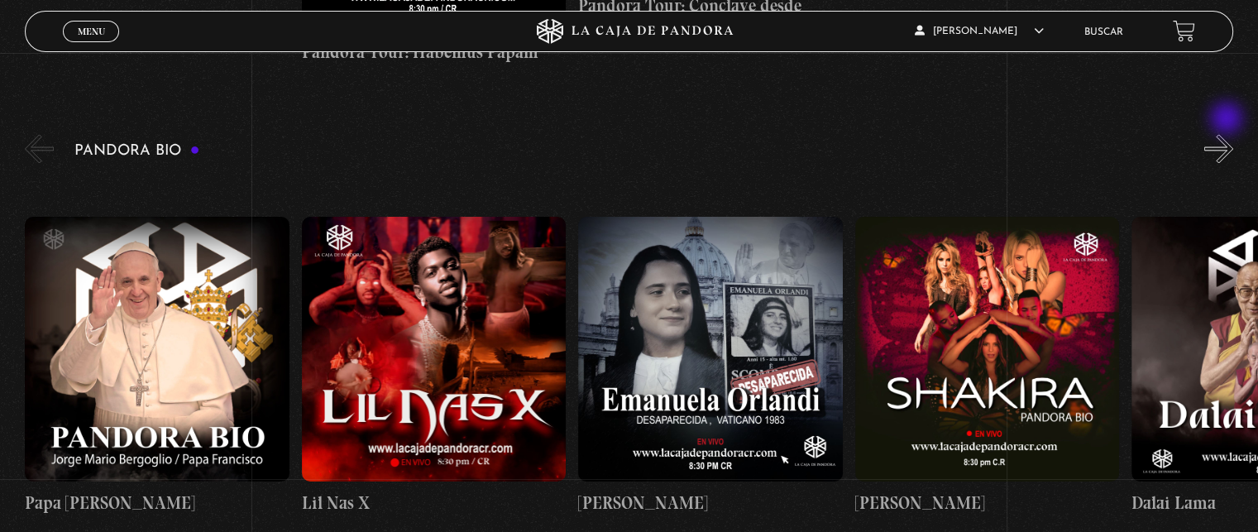
click at [1228, 134] on button "»" at bounding box center [1218, 148] width 29 height 29
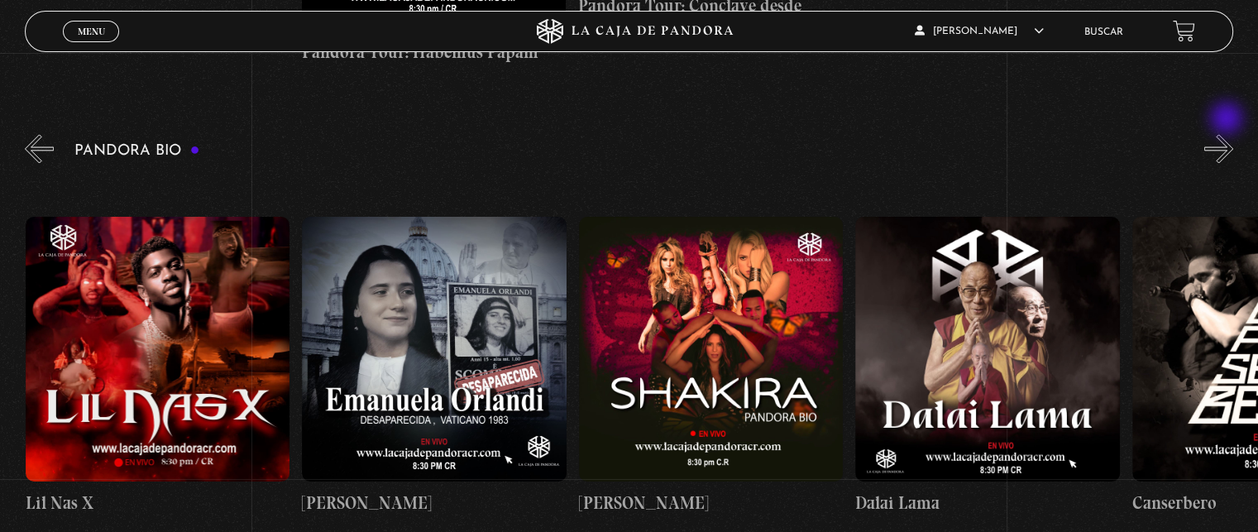
click at [1228, 134] on button "»" at bounding box center [1218, 148] width 29 height 29
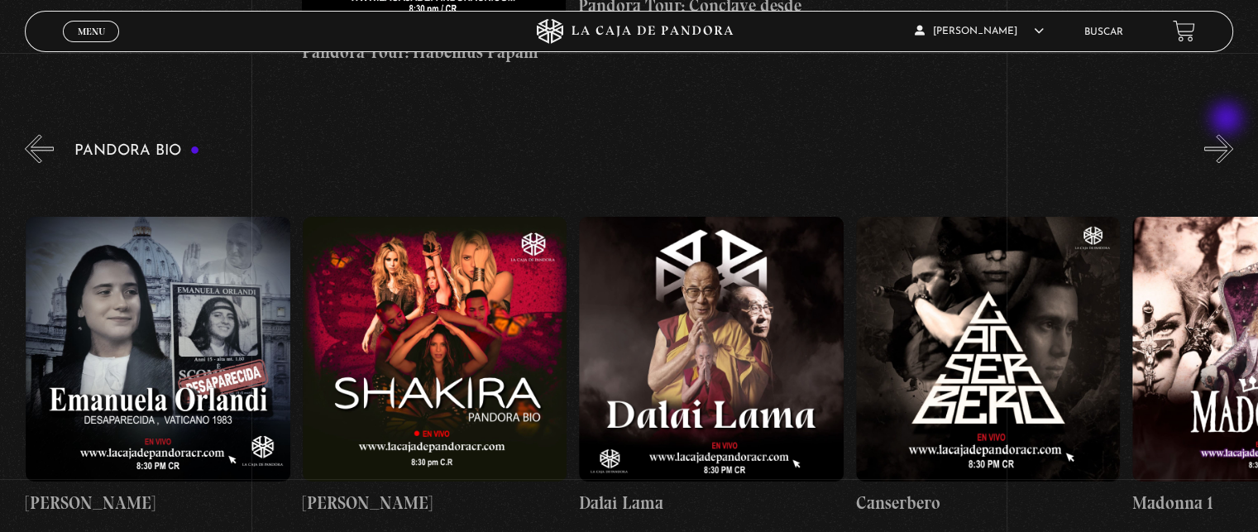
click at [1228, 134] on button "»" at bounding box center [1218, 148] width 29 height 29
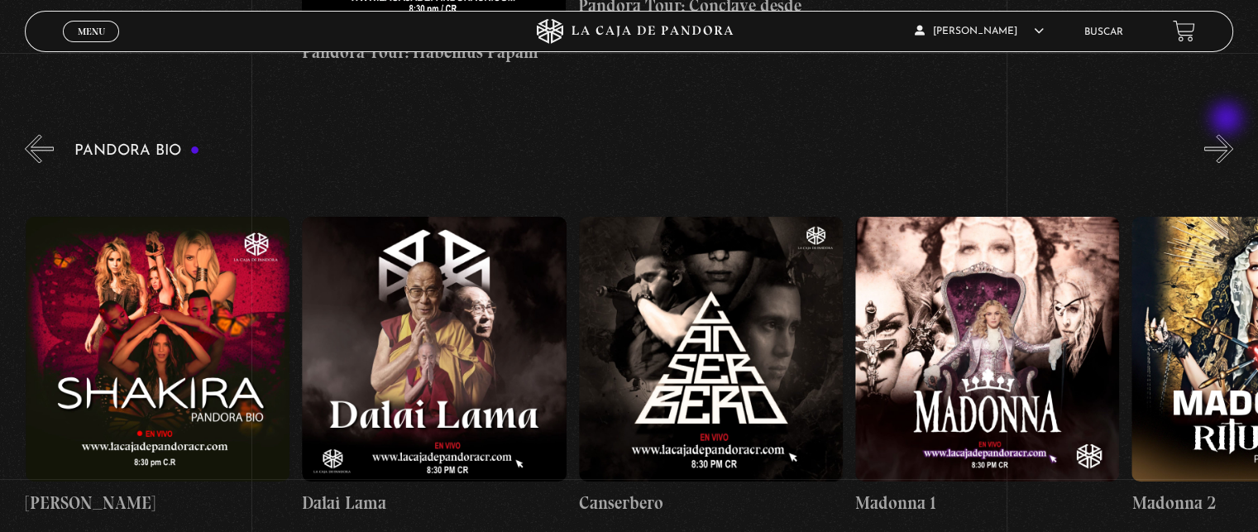
click at [1228, 134] on button "»" at bounding box center [1218, 148] width 29 height 29
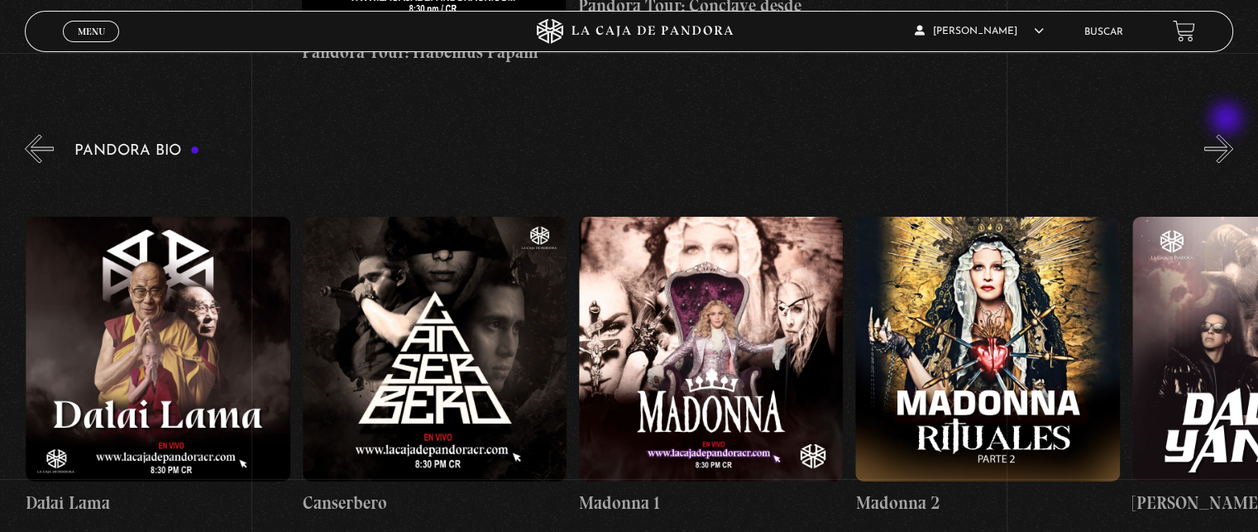
click at [1228, 134] on button "»" at bounding box center [1218, 148] width 29 height 29
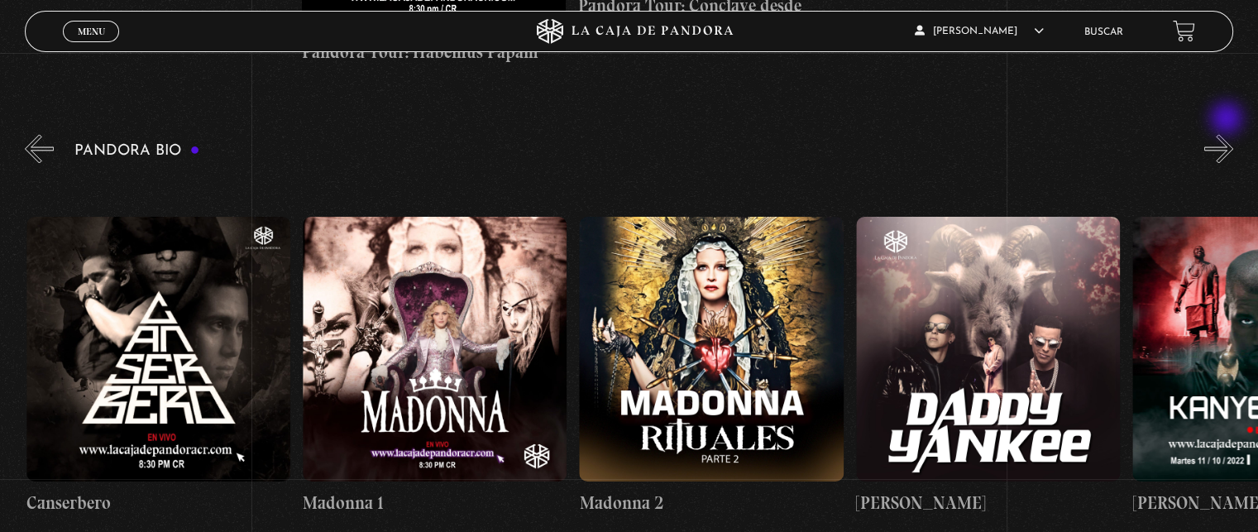
scroll to position [0, 1383]
click at [1228, 134] on button "»" at bounding box center [1218, 148] width 29 height 29
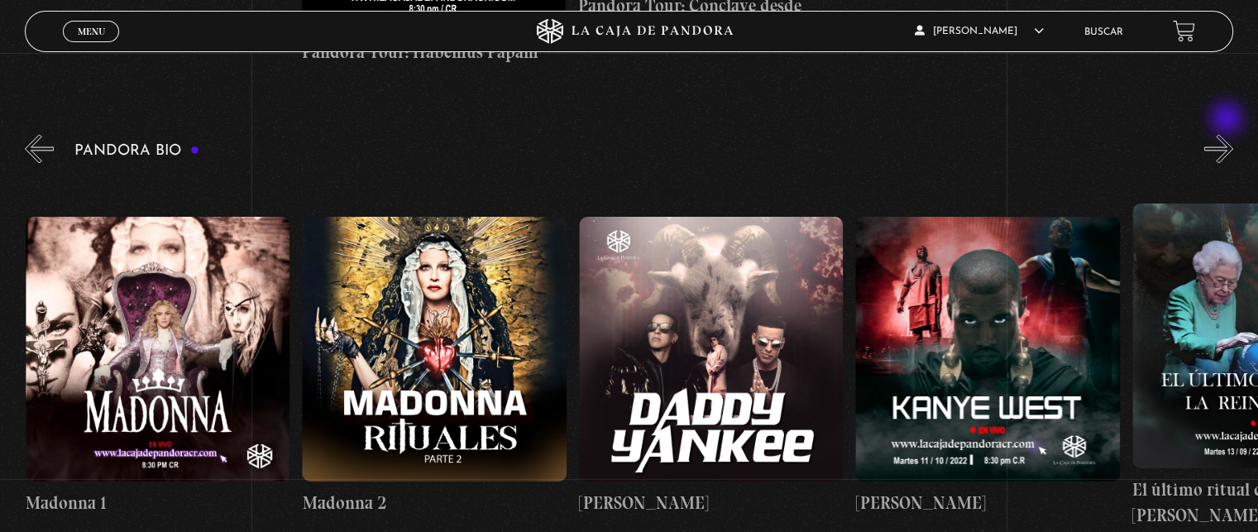
click at [1228, 134] on button "»" at bounding box center [1218, 148] width 29 height 29
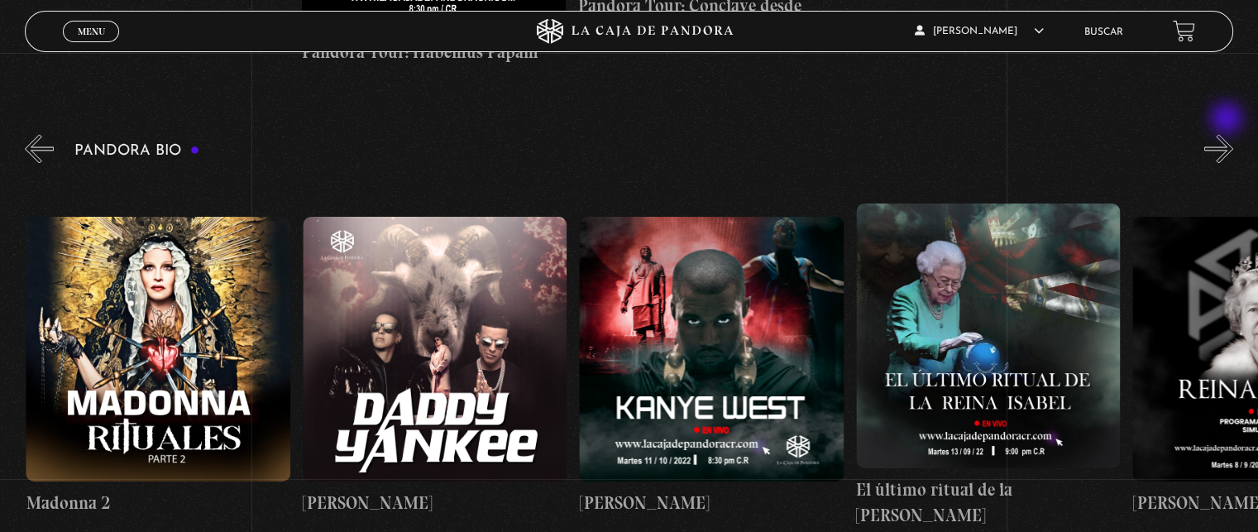
scroll to position [0, 1936]
click at [45, 134] on button "«" at bounding box center [39, 148] width 29 height 29
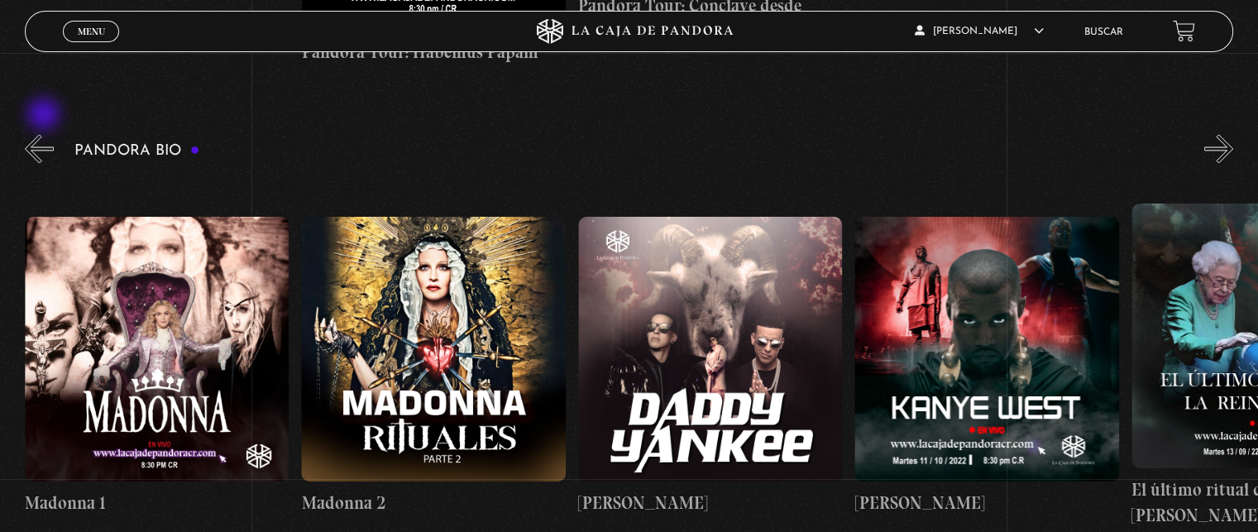
click at [45, 134] on button "«" at bounding box center [39, 148] width 29 height 29
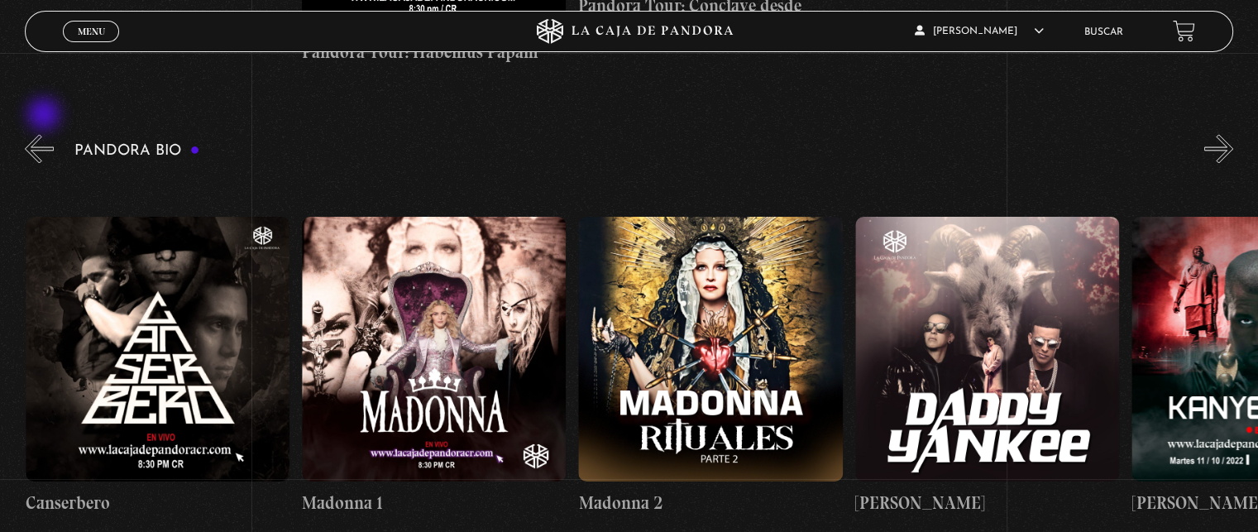
click at [45, 134] on button "«" at bounding box center [39, 148] width 29 height 29
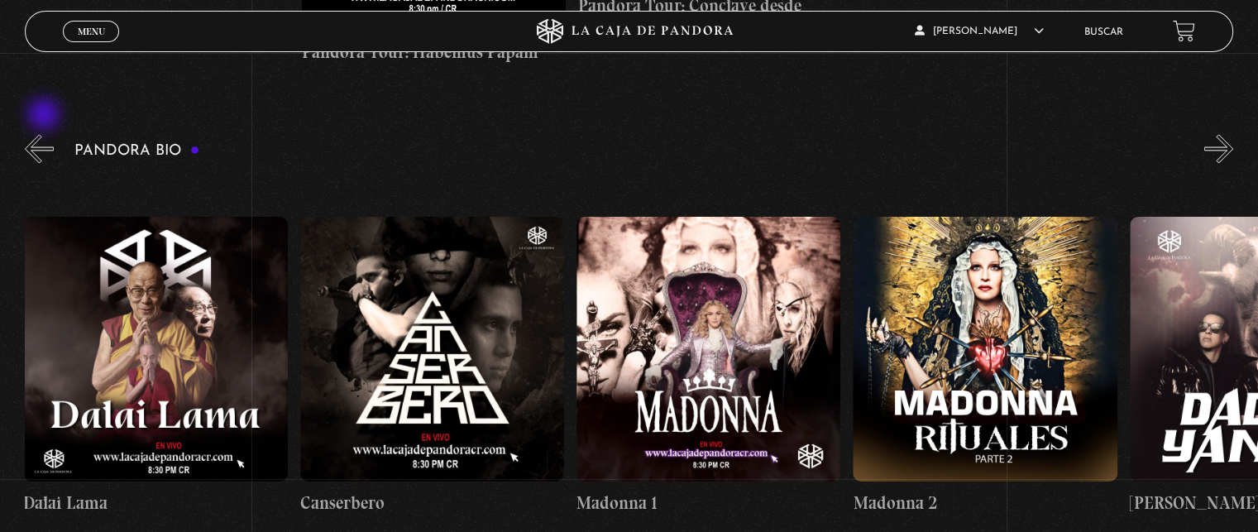
click at [45, 134] on button "«" at bounding box center [39, 148] width 29 height 29
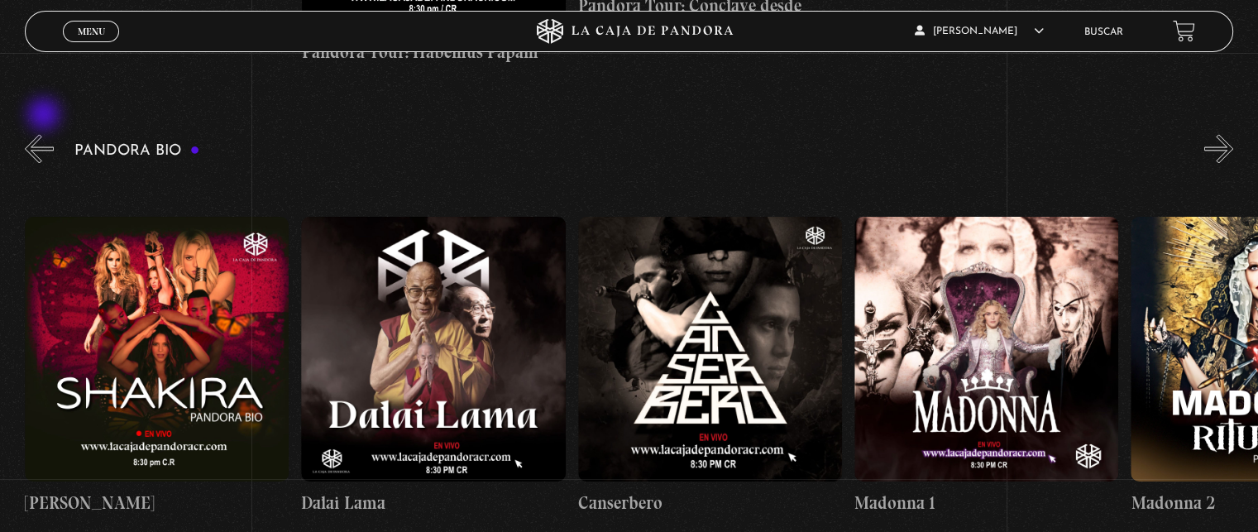
scroll to position [0, 830]
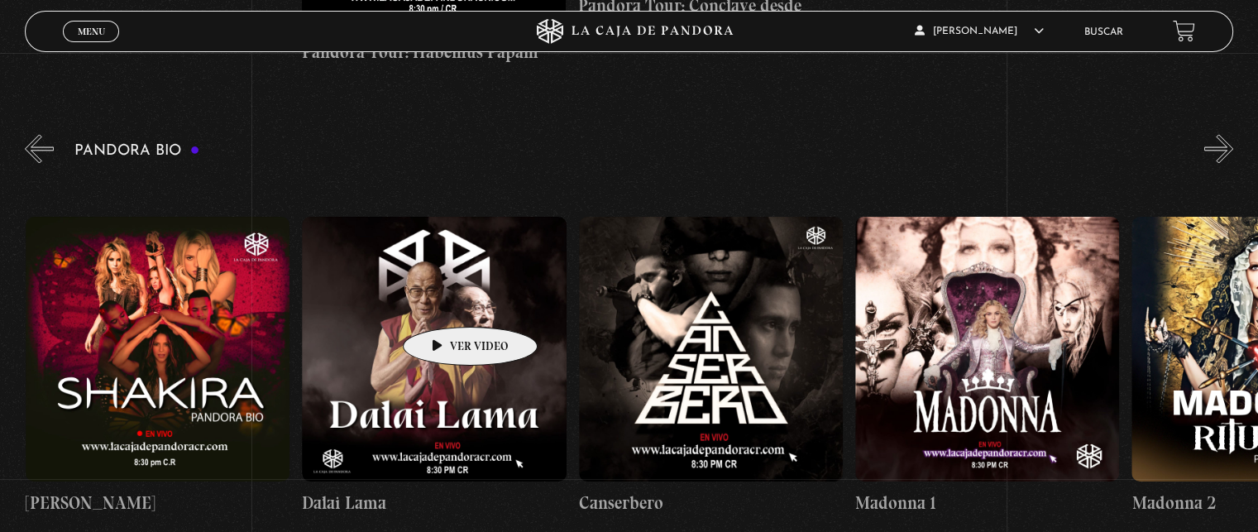
click at [443, 301] on figure at bounding box center [434, 349] width 264 height 264
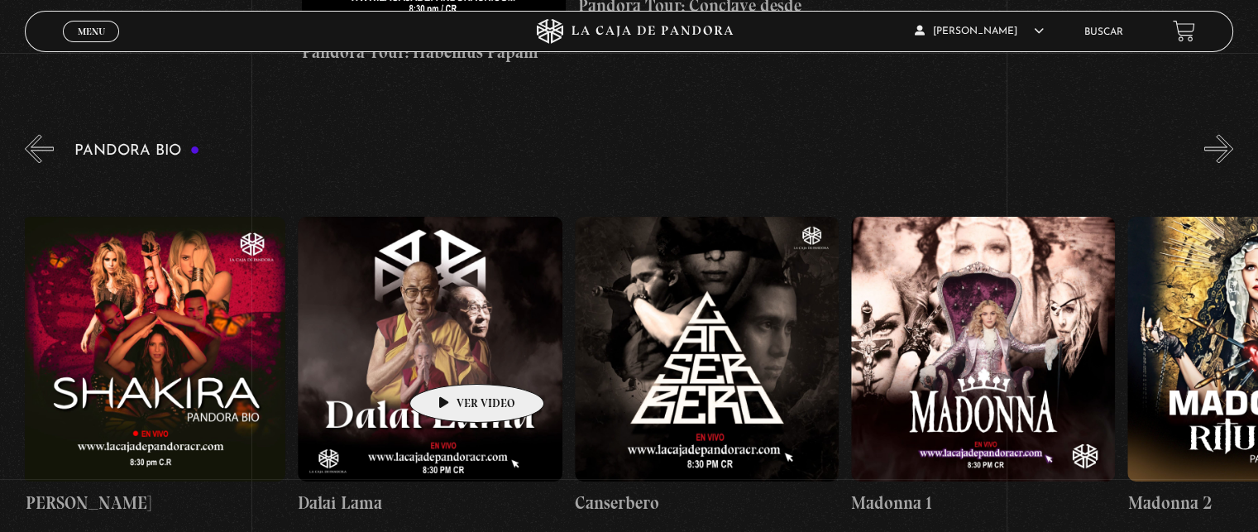
click at [451, 359] on figure at bounding box center [430, 349] width 264 height 264
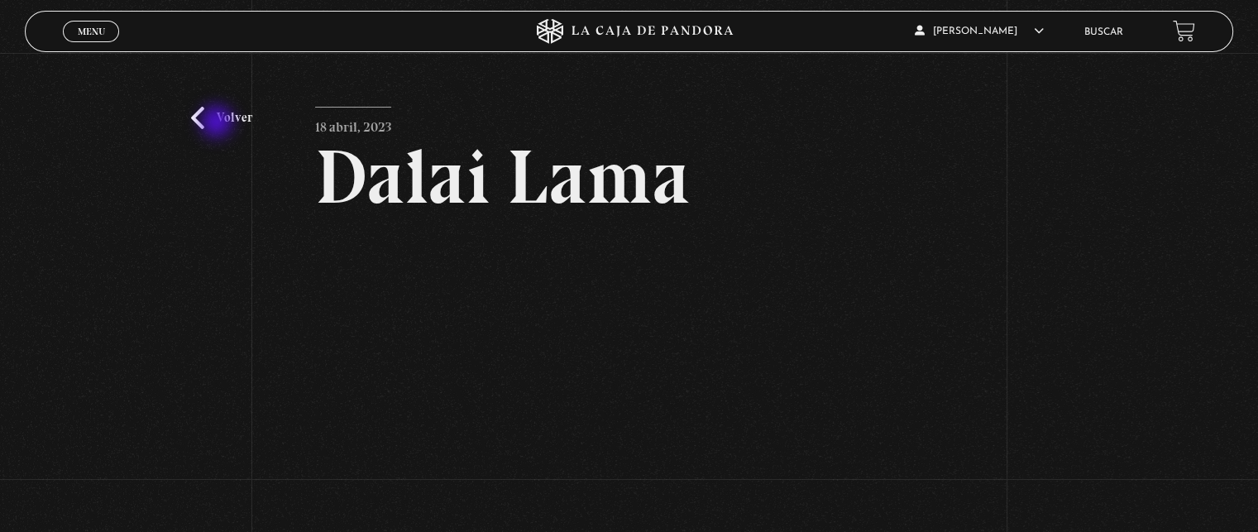
click at [216, 123] on link "Volver" at bounding box center [221, 118] width 61 height 22
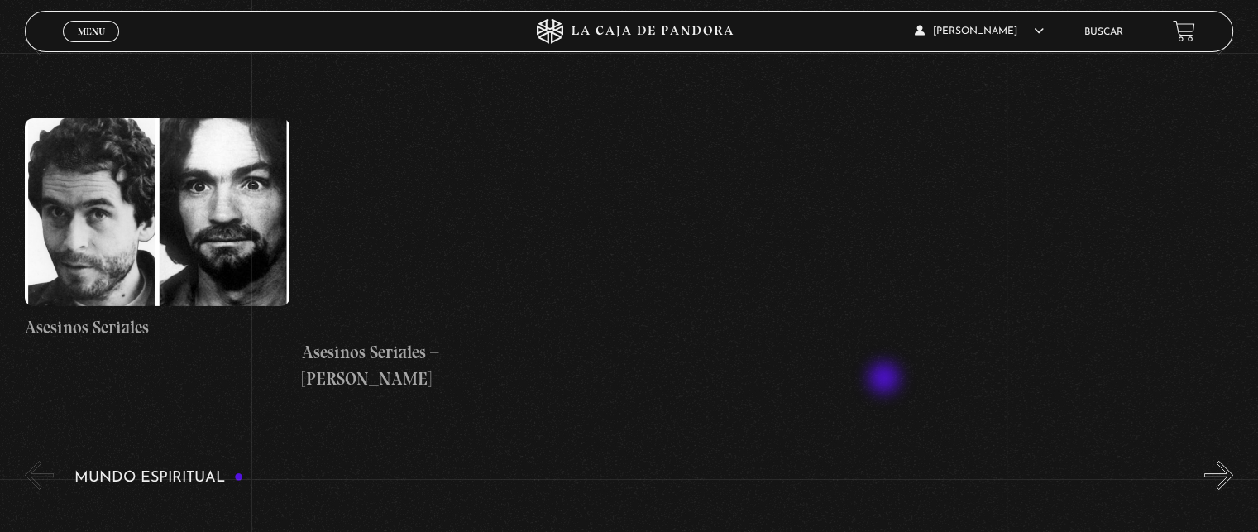
scroll to position [5873, 0]
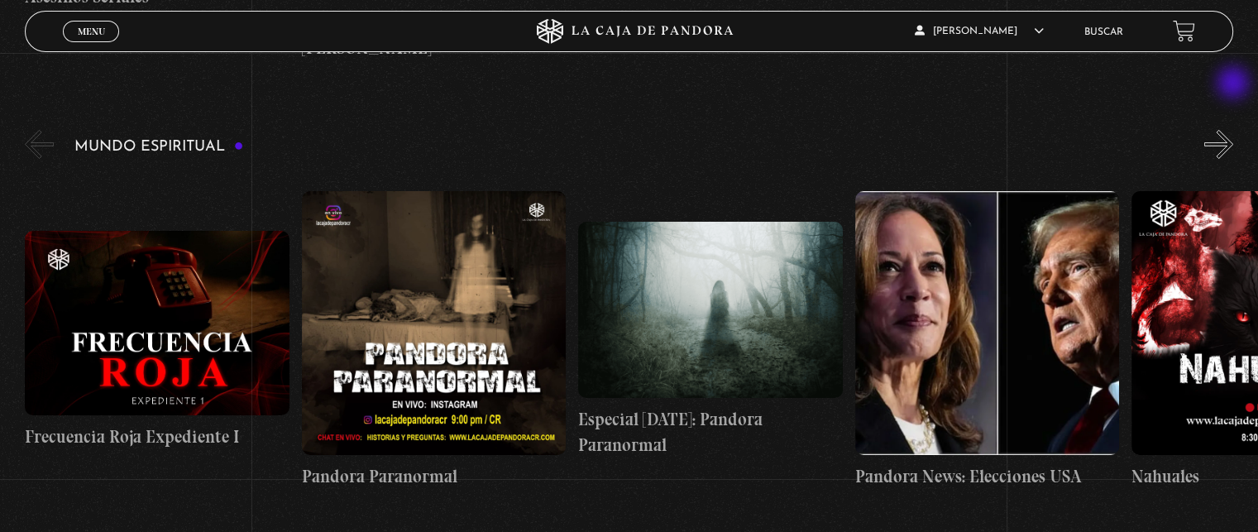
click at [1233, 130] on button "»" at bounding box center [1218, 144] width 29 height 29
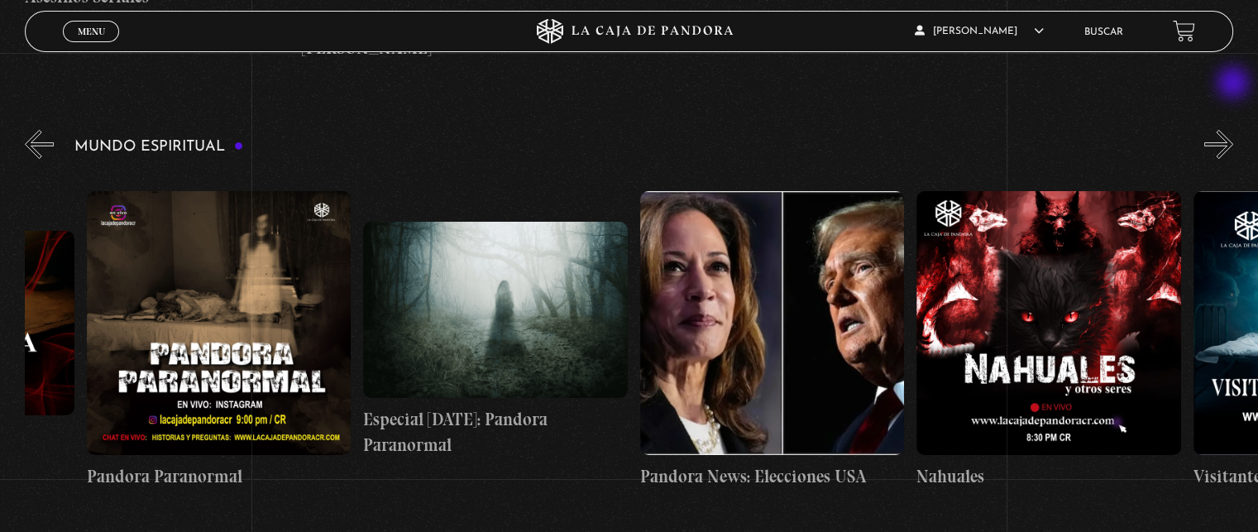
click at [1233, 130] on button "»" at bounding box center [1218, 144] width 29 height 29
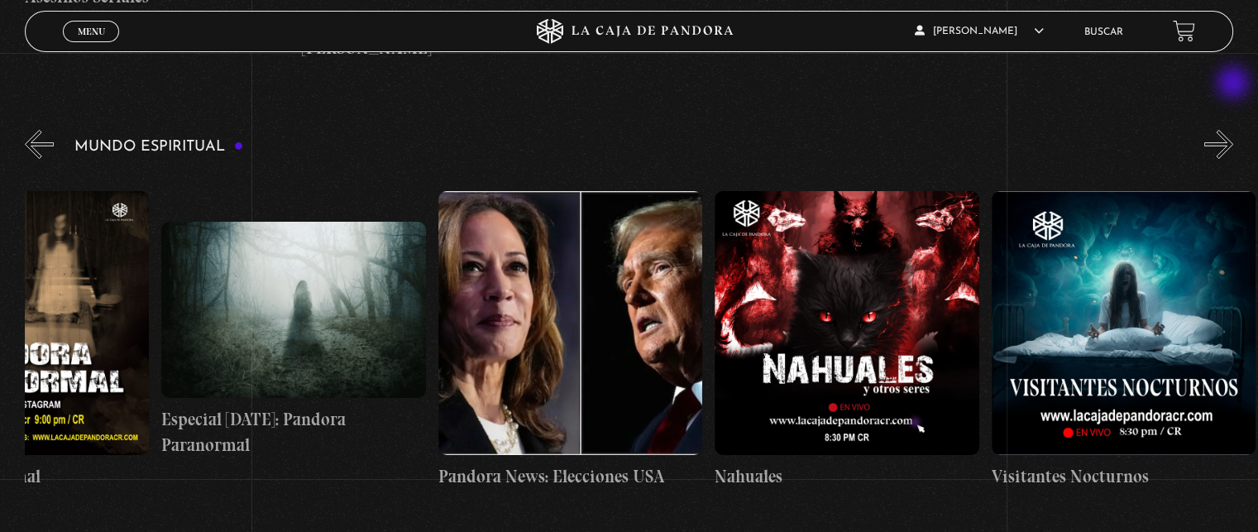
click at [1233, 130] on button "»" at bounding box center [1218, 144] width 29 height 29
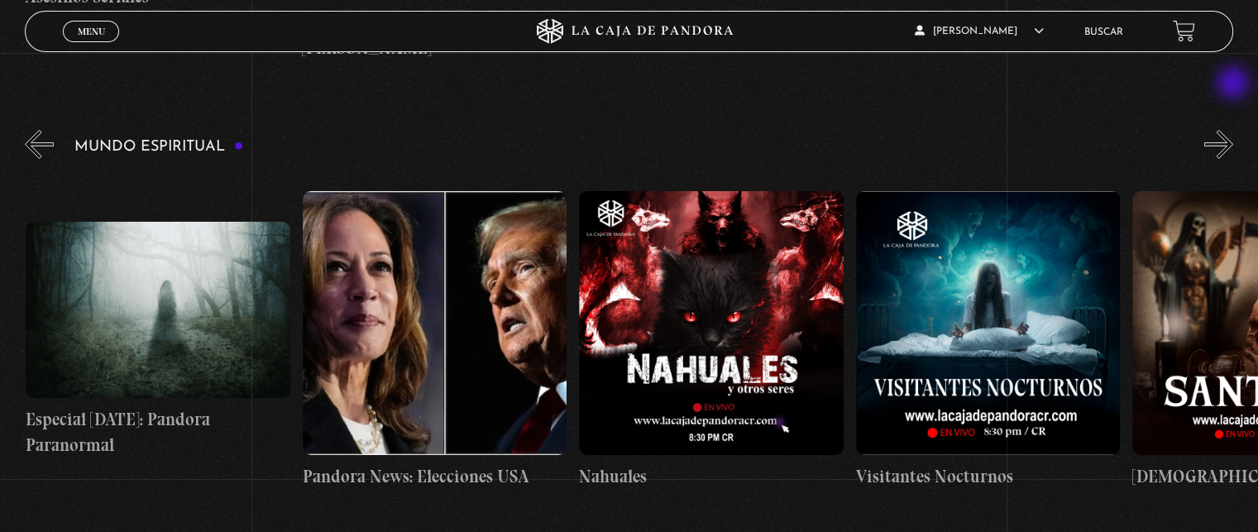
click at [1233, 130] on button "»" at bounding box center [1218, 144] width 29 height 29
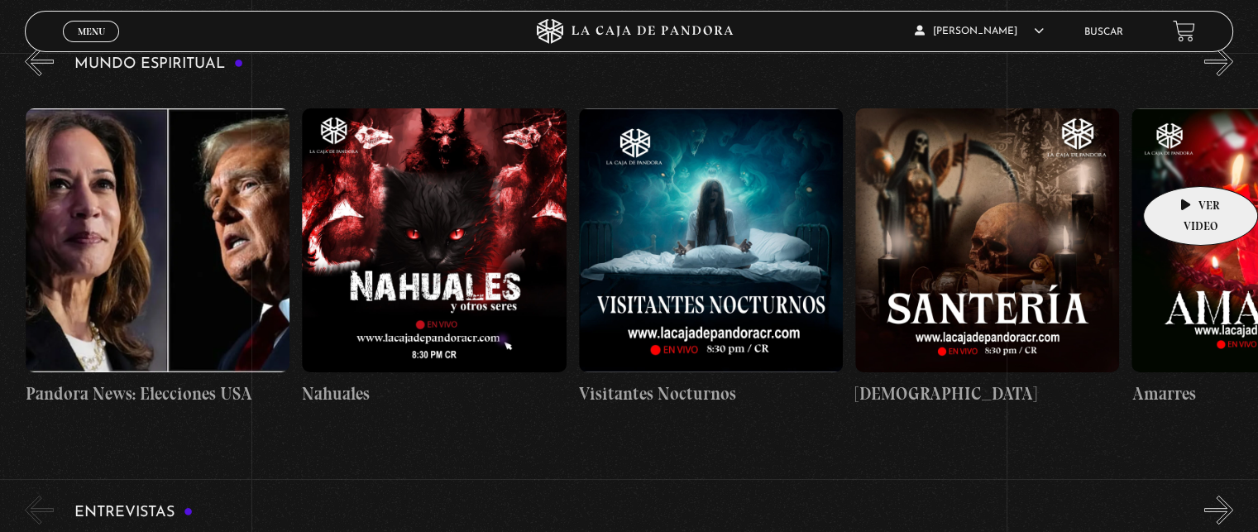
scroll to position [5790, 0]
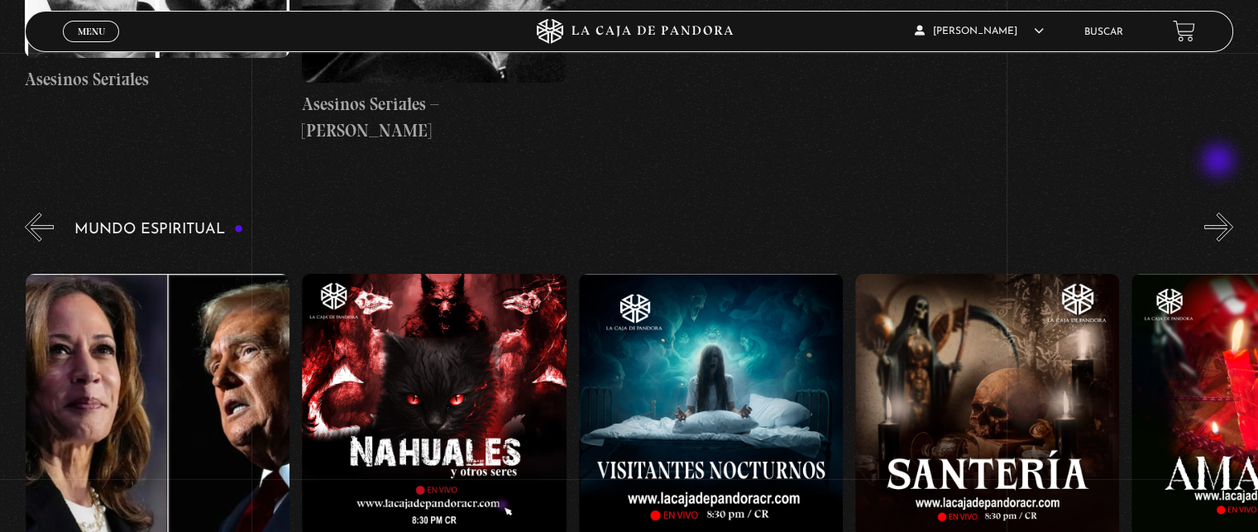
click at [1220, 213] on button "»" at bounding box center [1218, 227] width 29 height 29
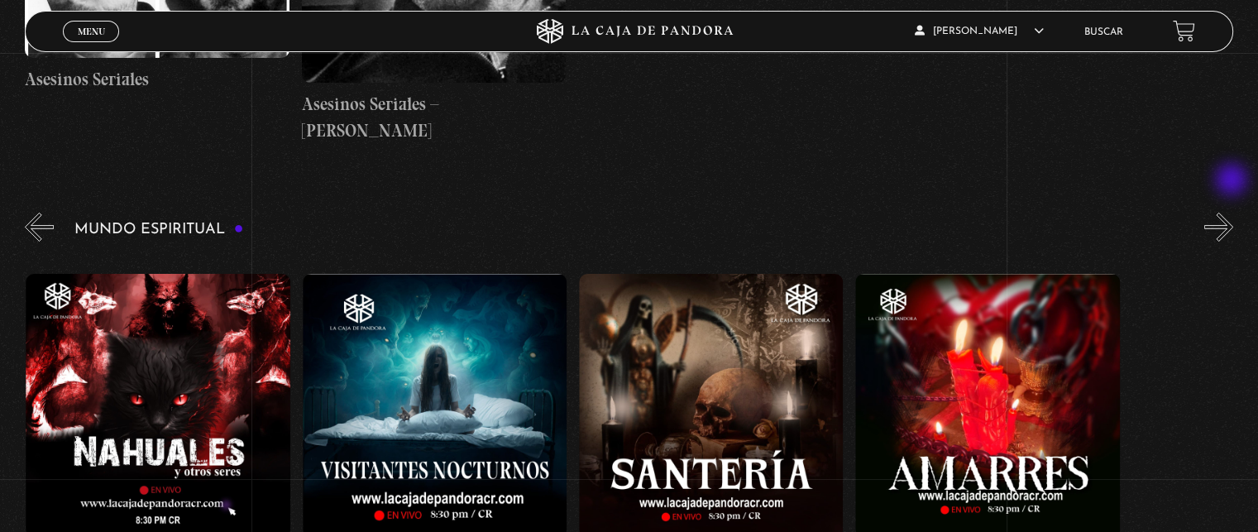
click at [1233, 213] on button "»" at bounding box center [1218, 227] width 29 height 29
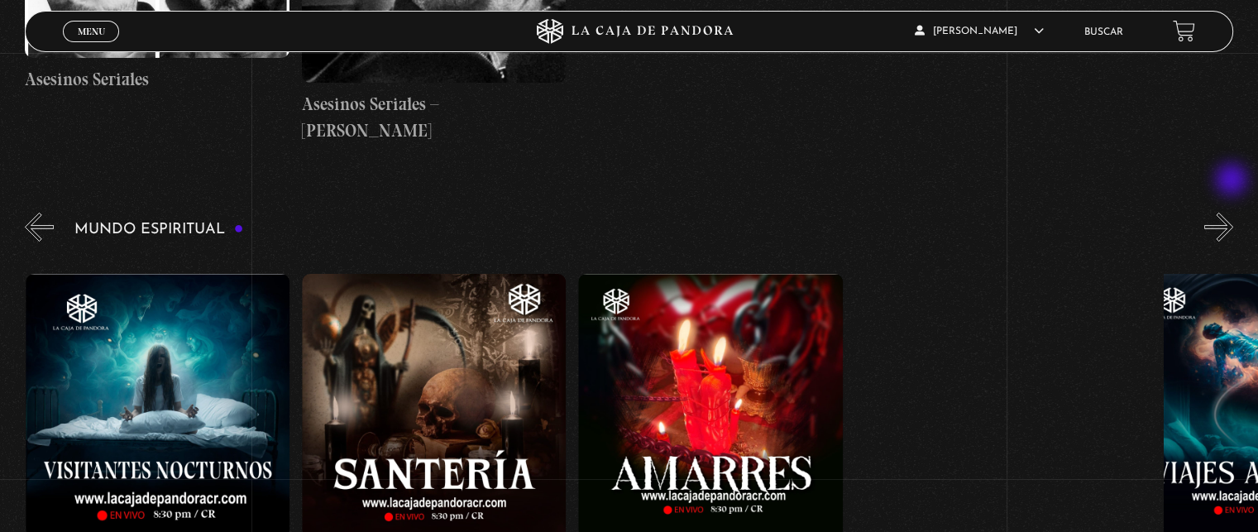
click at [1233, 213] on button "»" at bounding box center [1218, 227] width 29 height 29
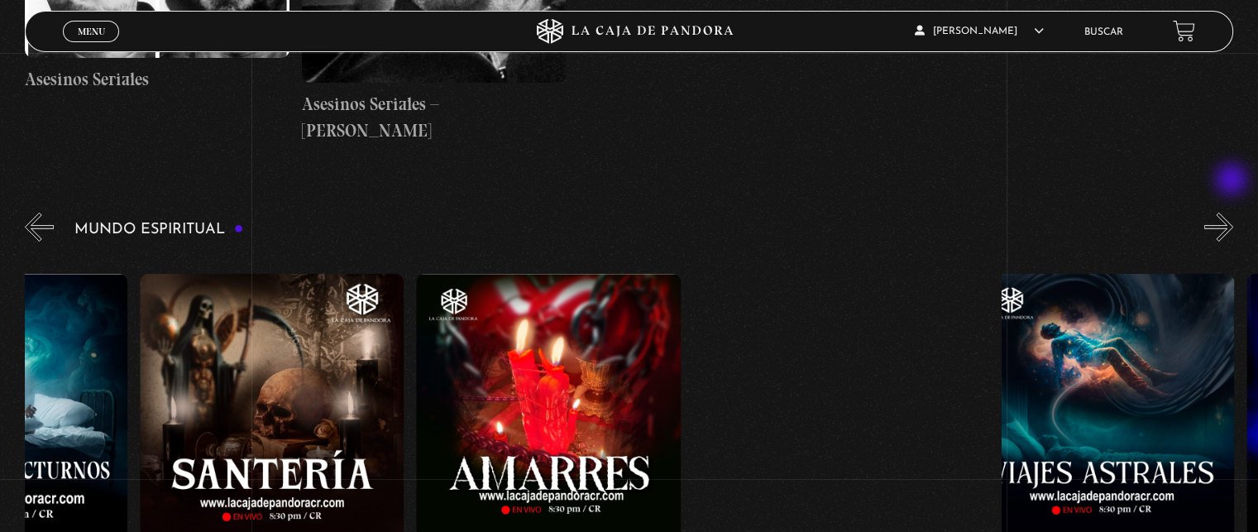
click at [1233, 213] on button "»" at bounding box center [1218, 227] width 29 height 29
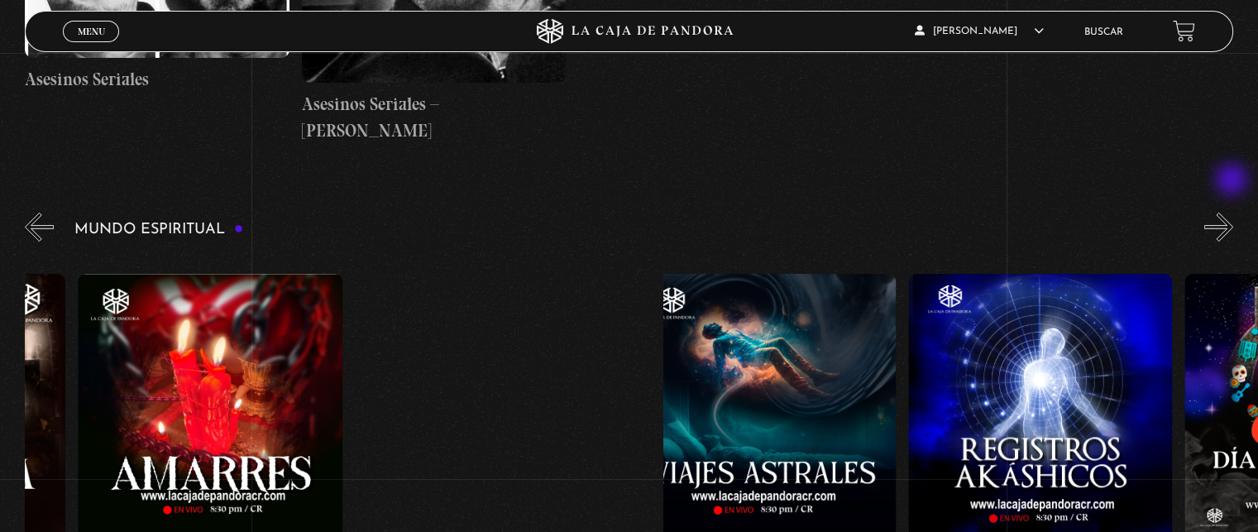
click at [1233, 213] on button "»" at bounding box center [1218, 227] width 29 height 29
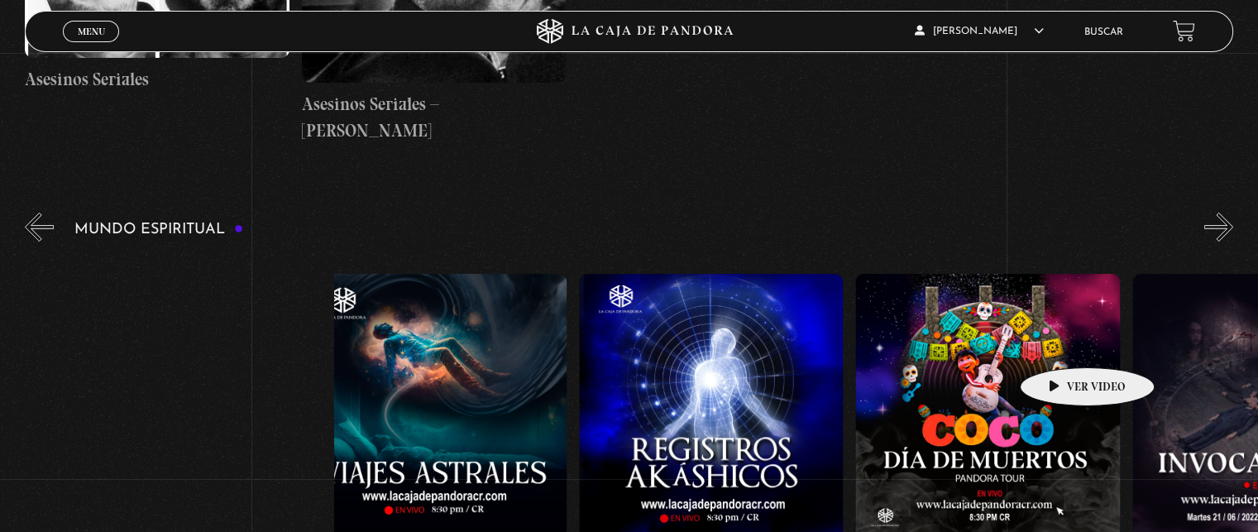
scroll to position [0, 2213]
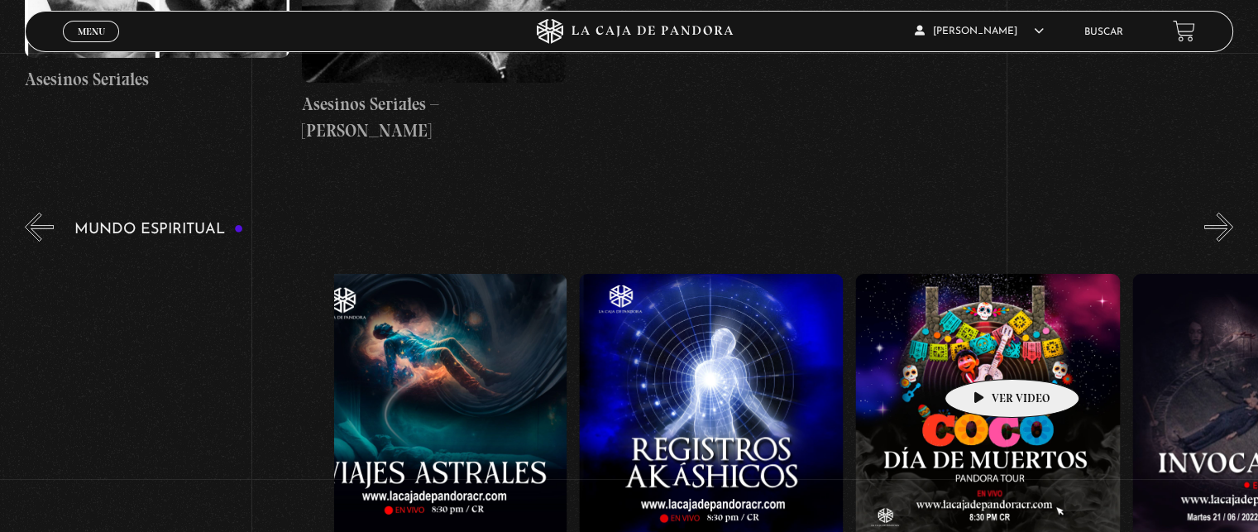
click at [986, 354] on figure at bounding box center [987, 406] width 264 height 264
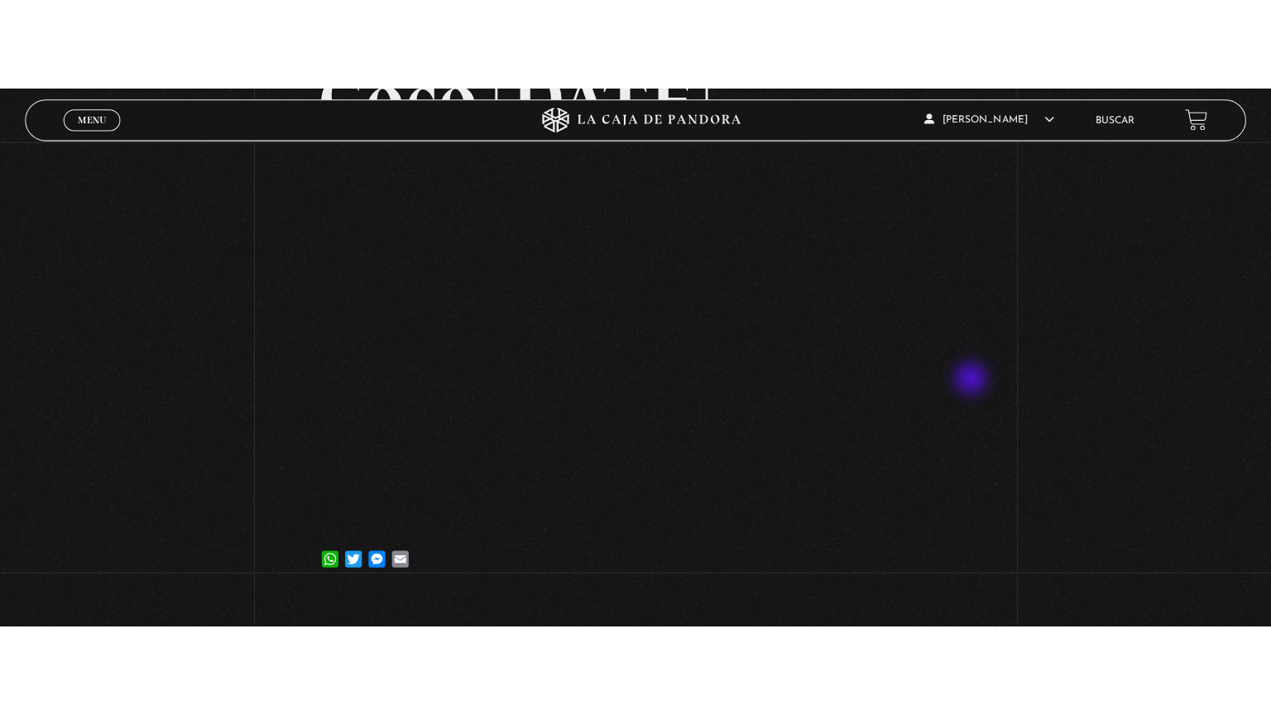
scroll to position [248, 0]
